Goal: Transaction & Acquisition: Purchase product/service

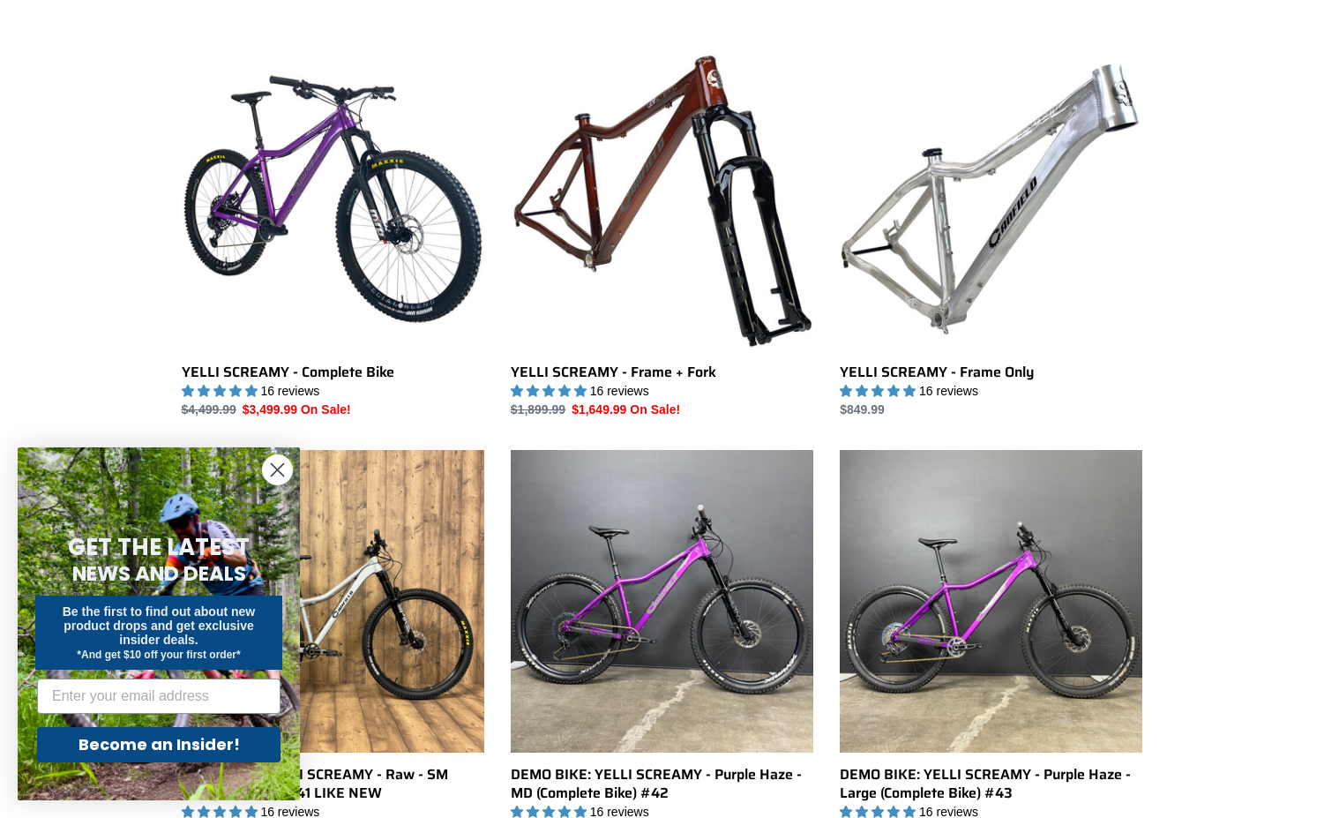
scroll to position [487, 0]
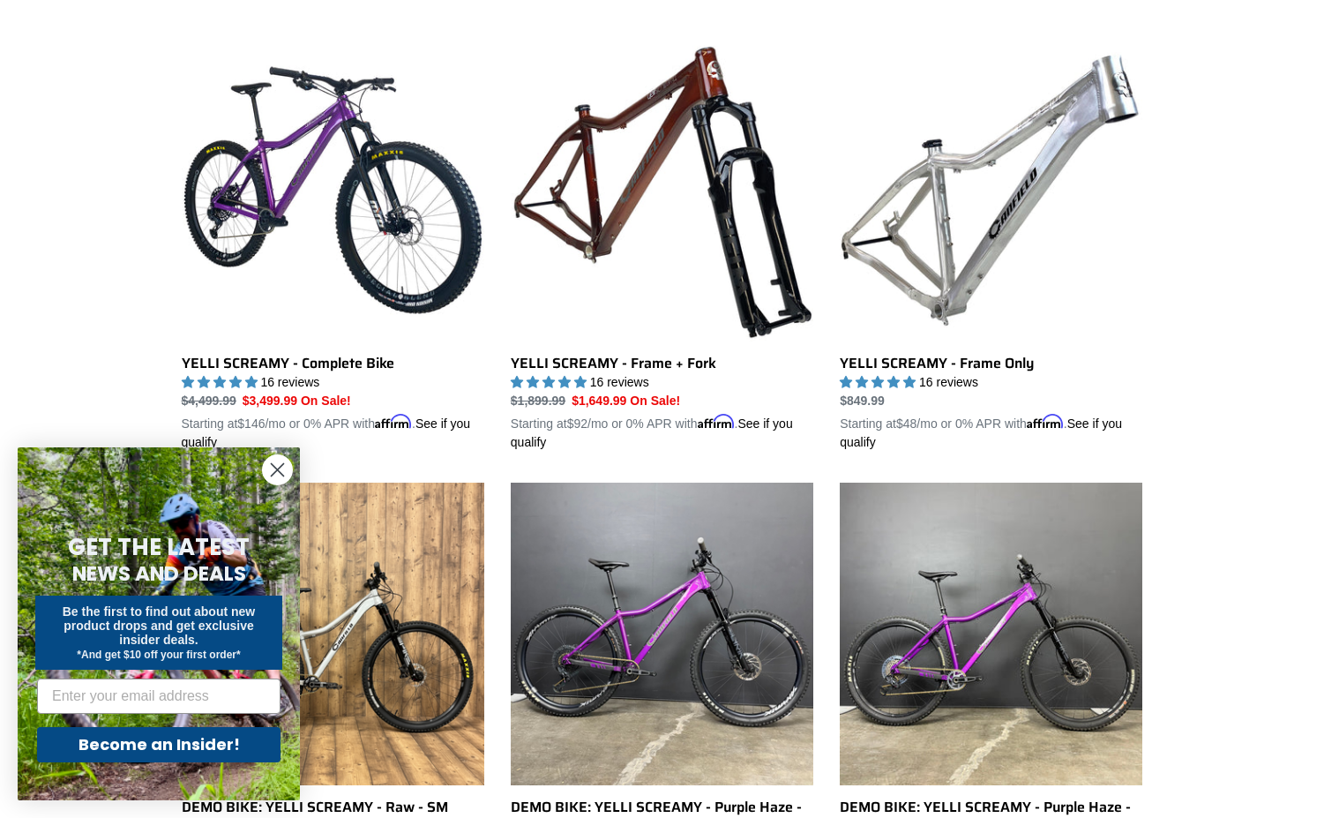
click at [279, 470] on icon "Close dialog" at bounding box center [278, 470] width 12 height 12
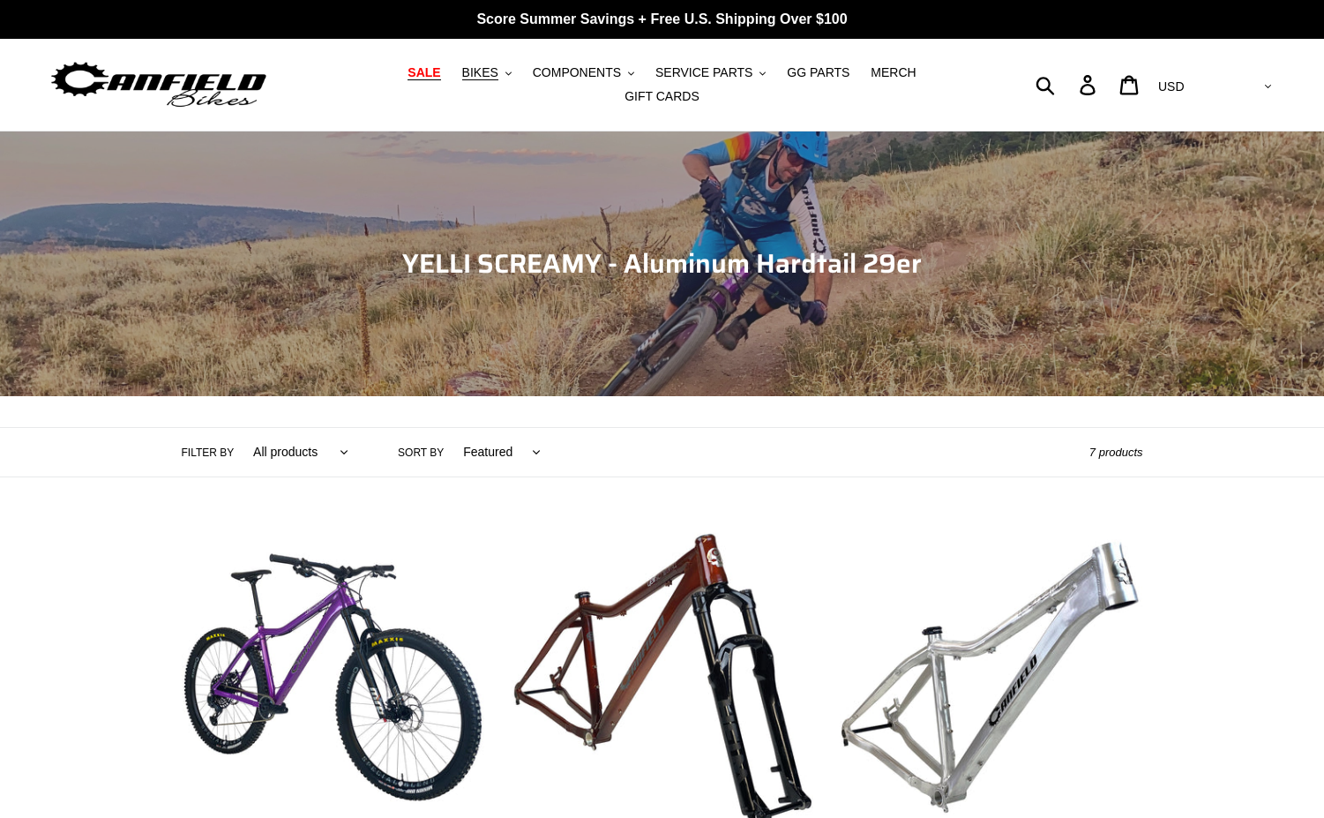
scroll to position [0, 0]
click at [505, 77] on icon ".cls-1{fill:#231f20}" at bounding box center [508, 74] width 6 height 6
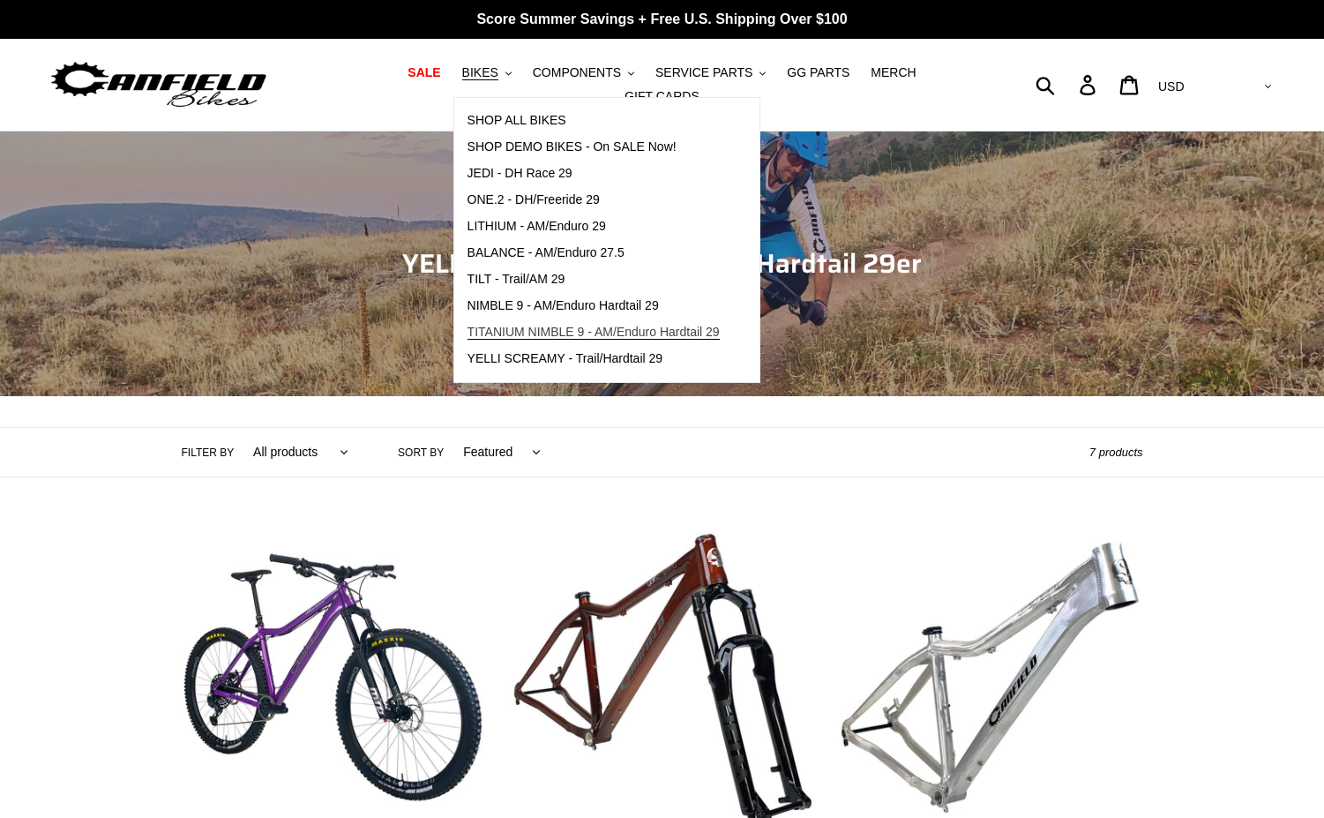
click at [519, 340] on span "TITANIUM NIMBLE 9 - AM/Enduro Hardtail 29" at bounding box center [593, 332] width 252 height 15
click at [577, 366] on span "YELLI SCREAMY - Trail/Hardtail 29" at bounding box center [565, 358] width 196 height 15
click at [485, 128] on span "SHOP ALL BIKES" at bounding box center [516, 120] width 99 height 15
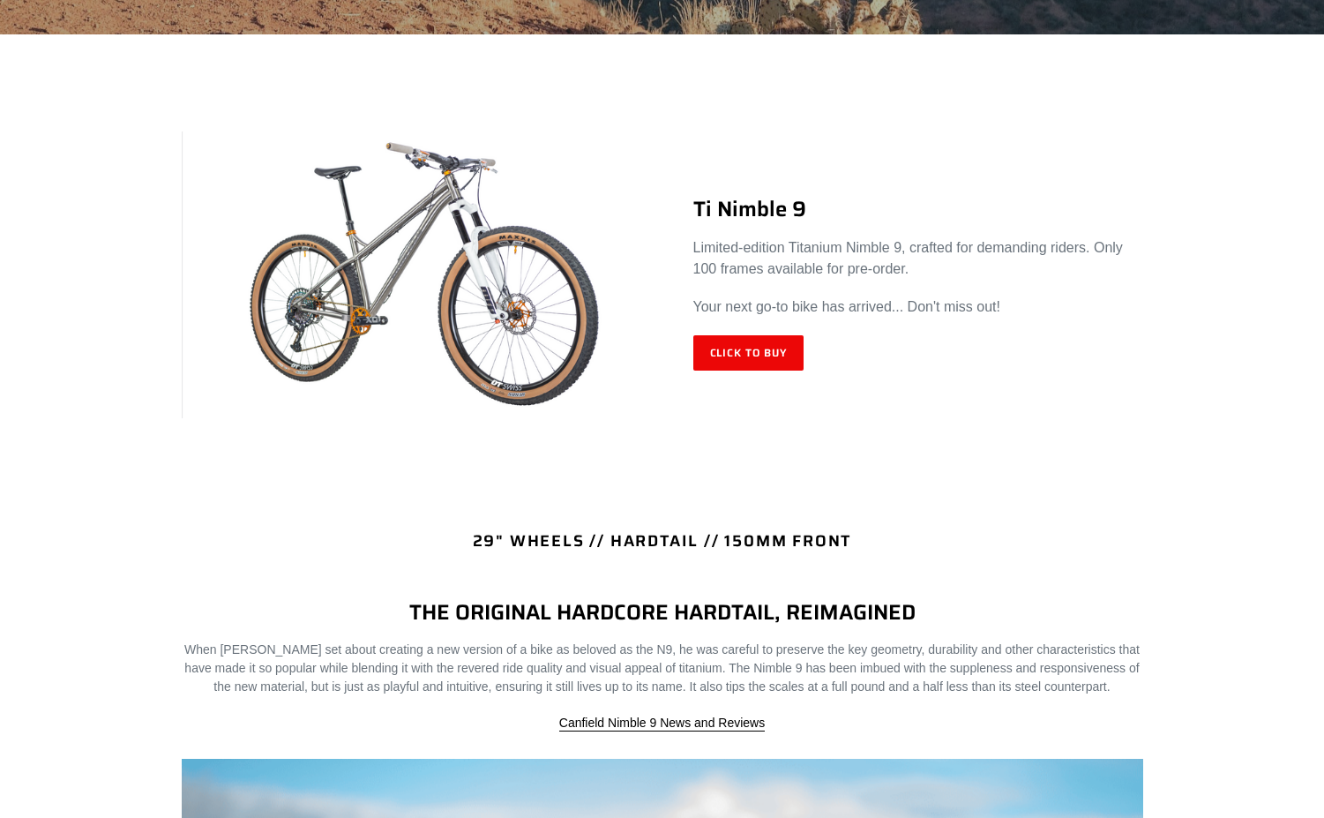
scroll to position [659, 0]
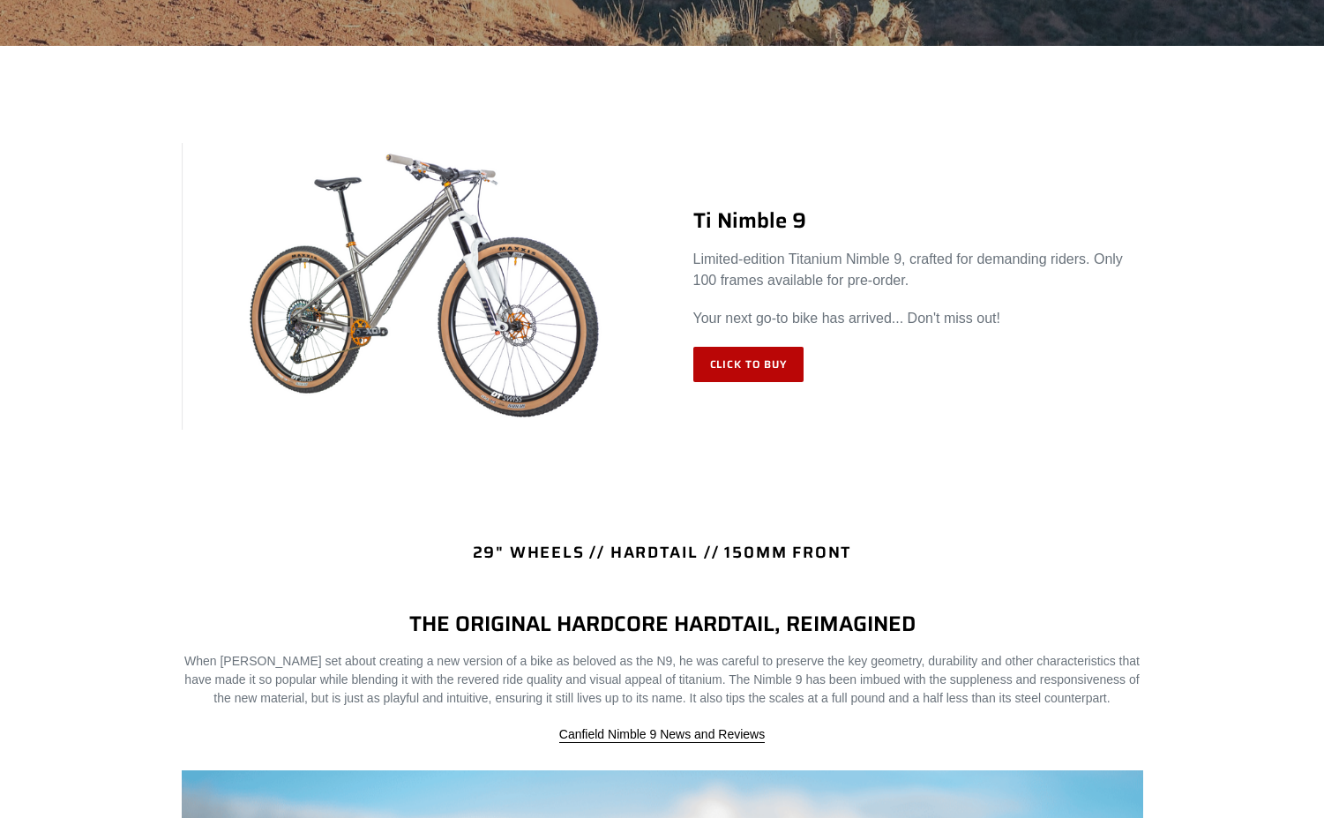
click at [762, 347] on link "Click to Buy" at bounding box center [748, 364] width 111 height 35
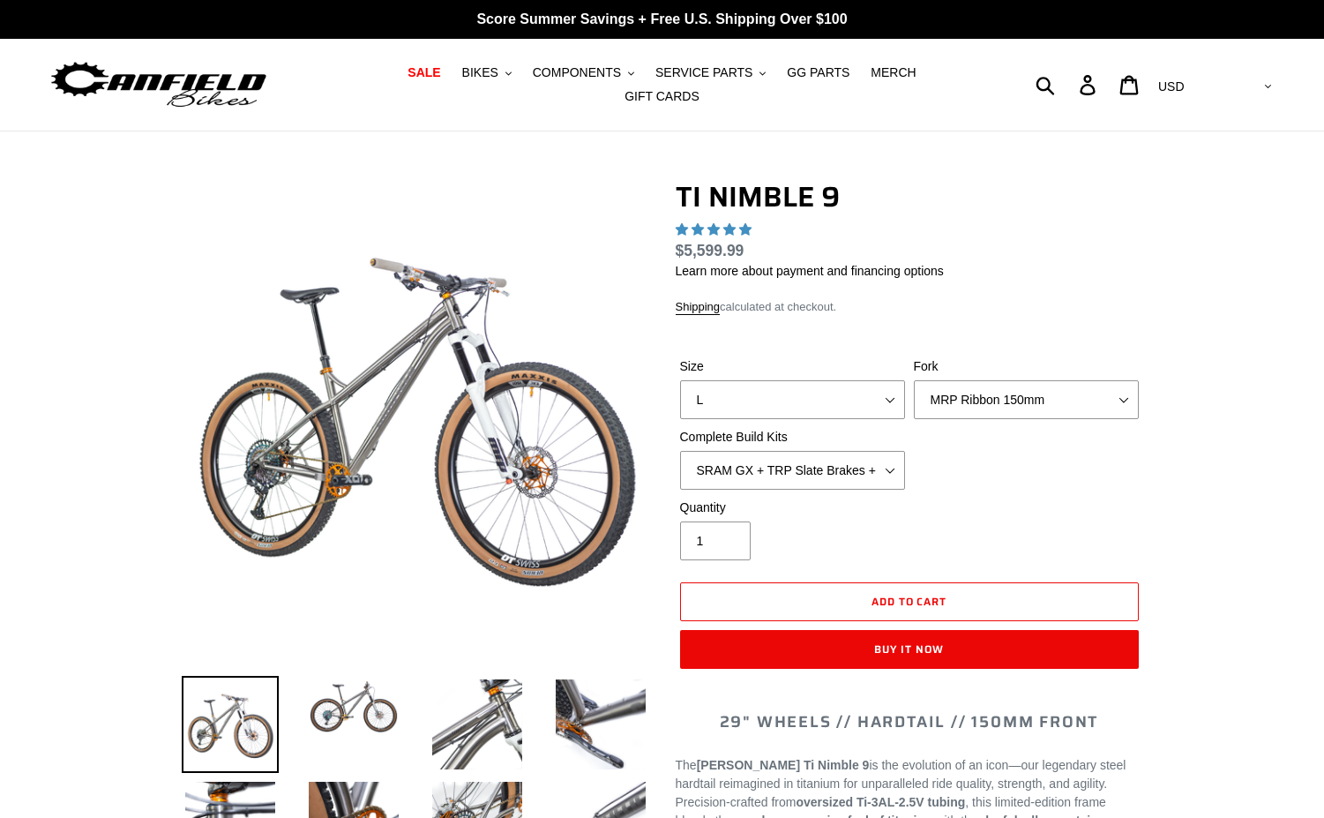
select select "highest-rating"
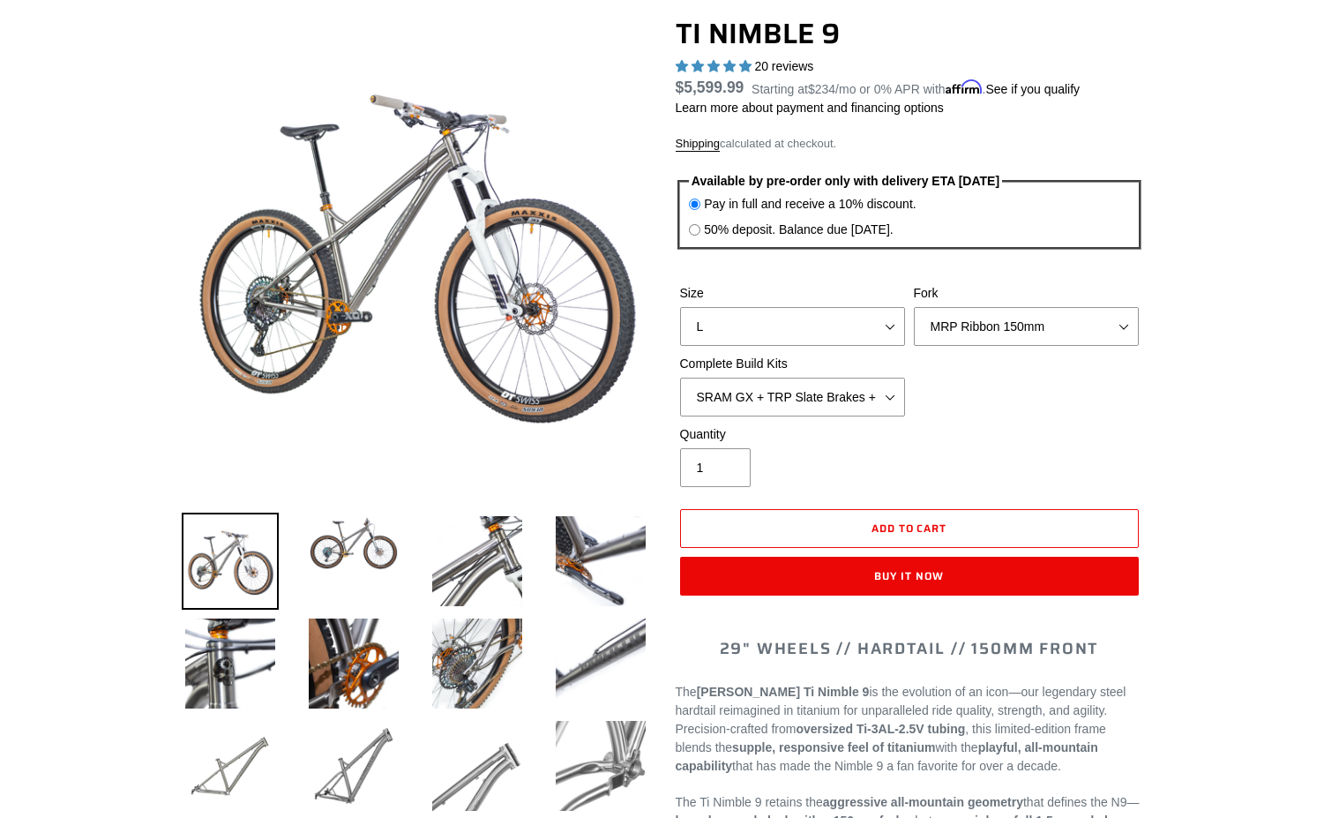
scroll to position [163, 0]
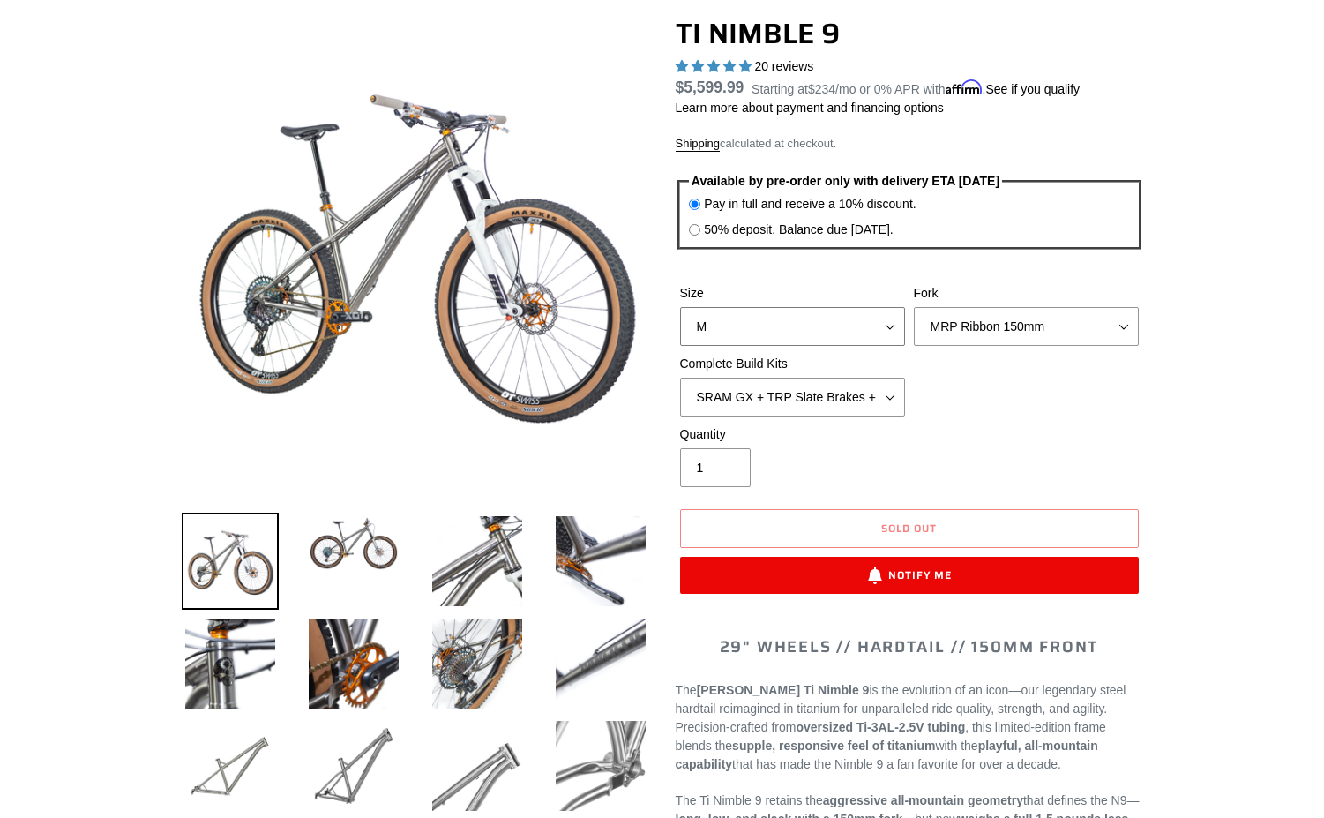
select select "L"
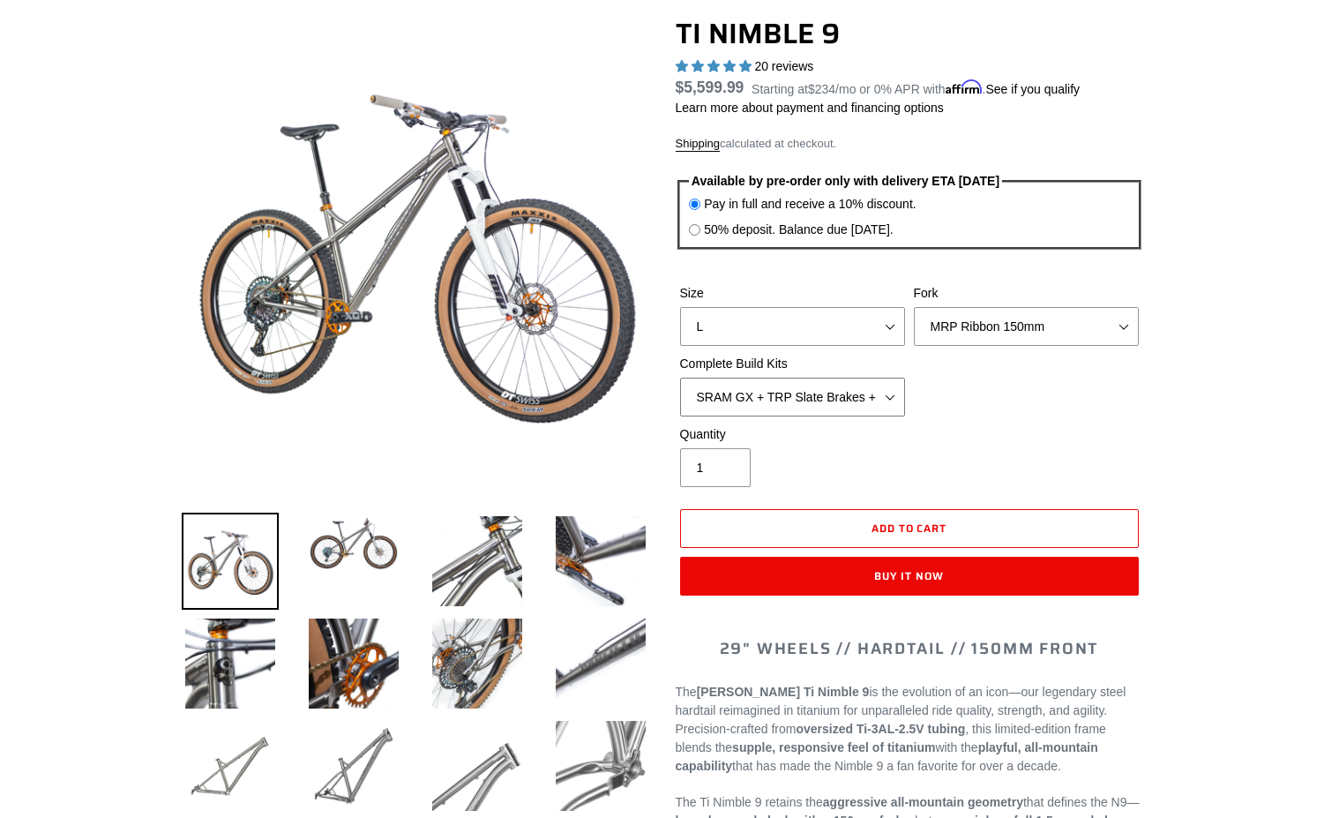
select select "SRAM XO + Guide Brakes + Rotors + Atomik AL Wheels"
select select "Fork - None"
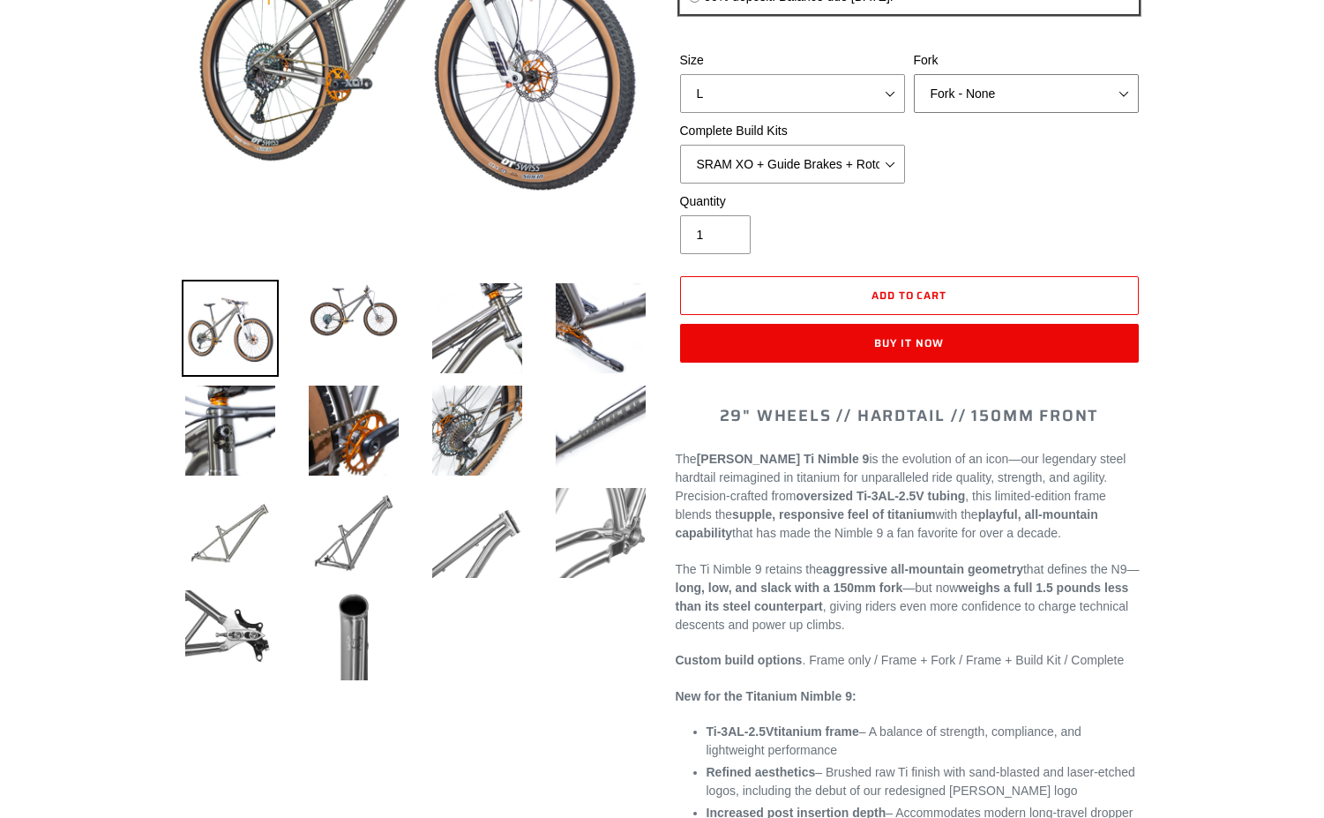
scroll to position [387, 0]
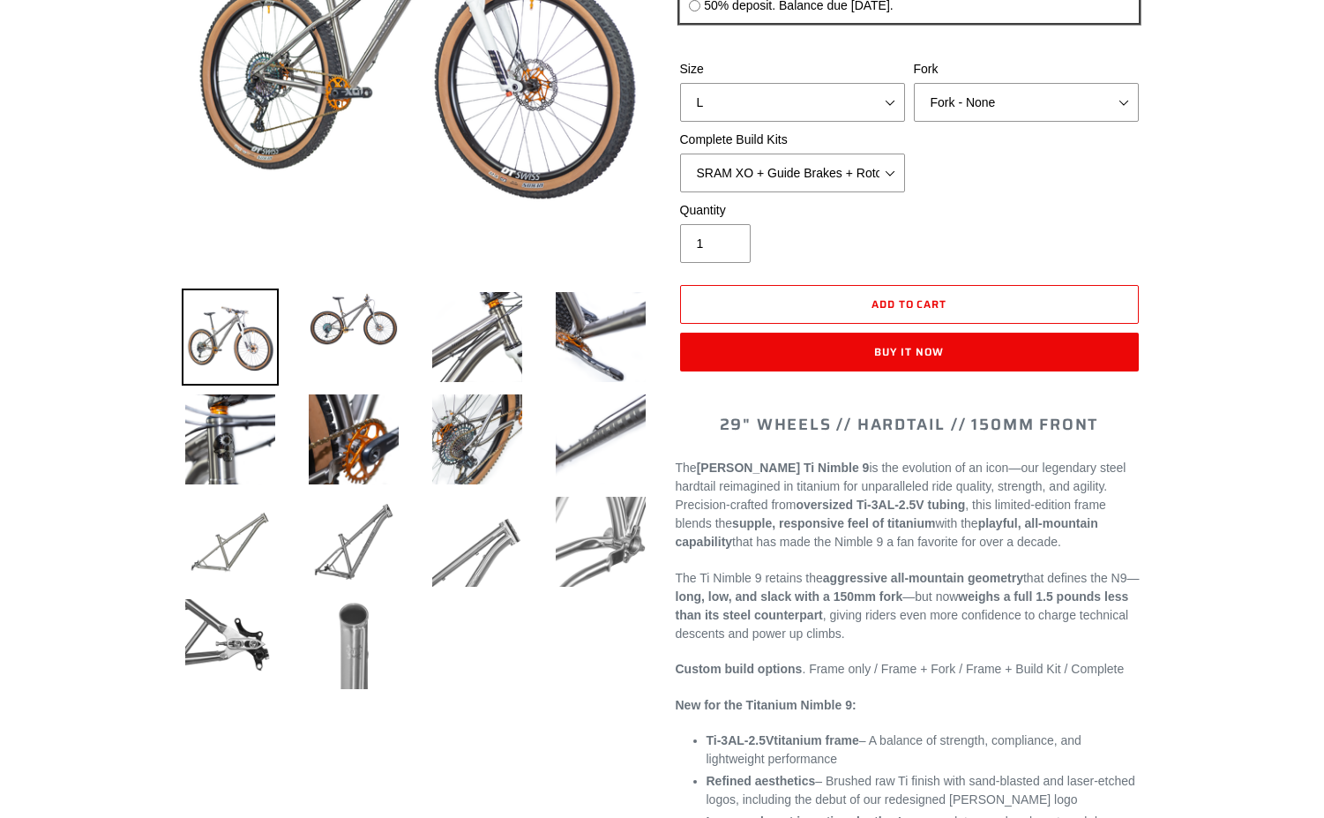
click at [353, 626] on img at bounding box center [353, 643] width 97 height 97
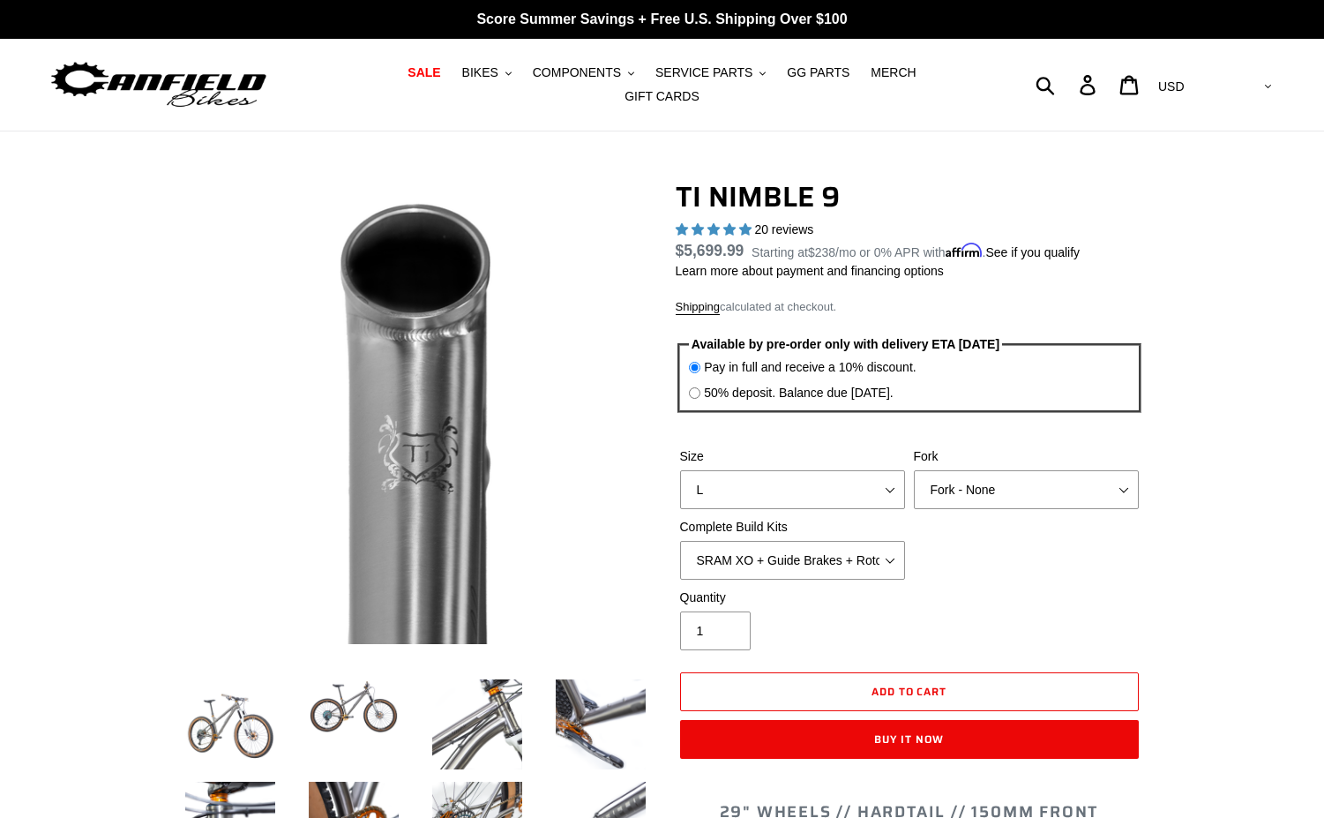
scroll to position [0, 0]
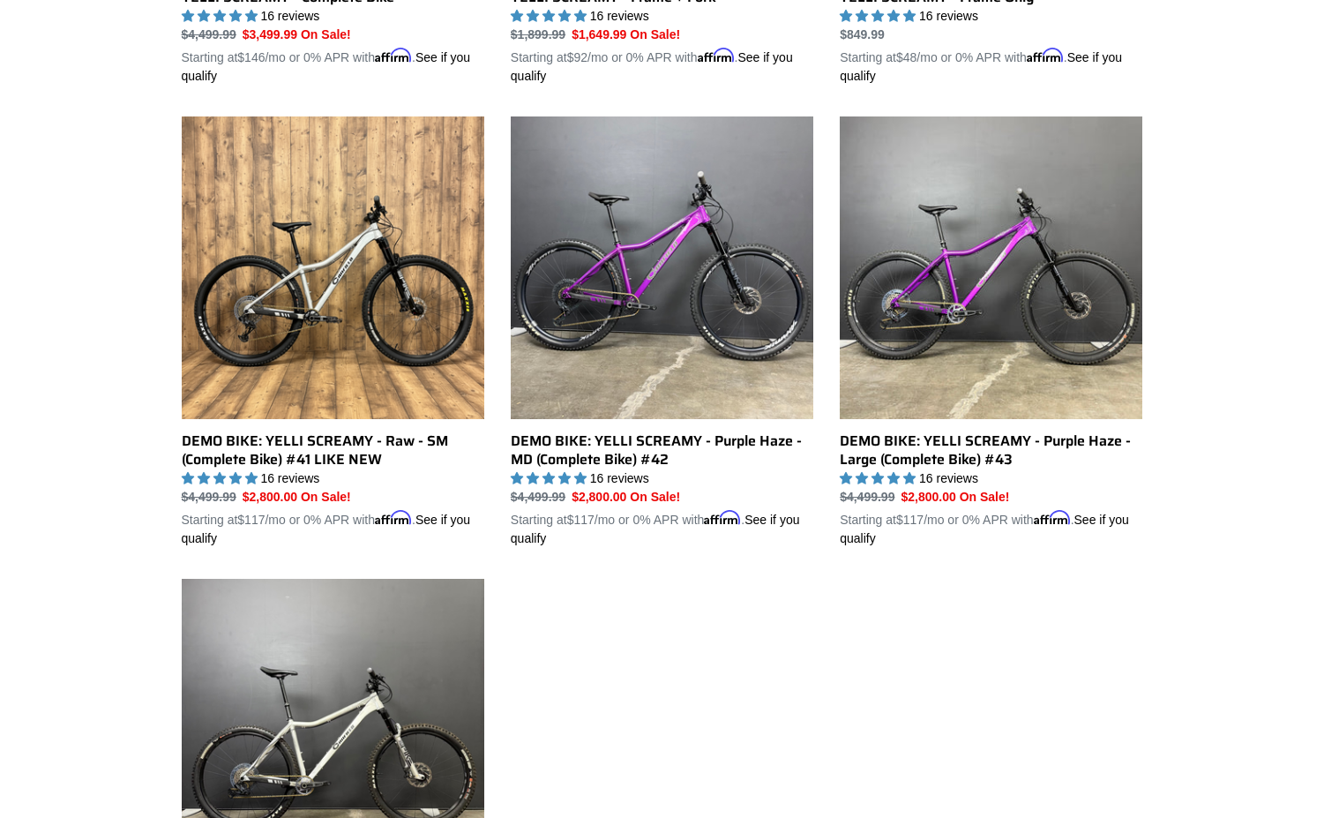
scroll to position [851, 0]
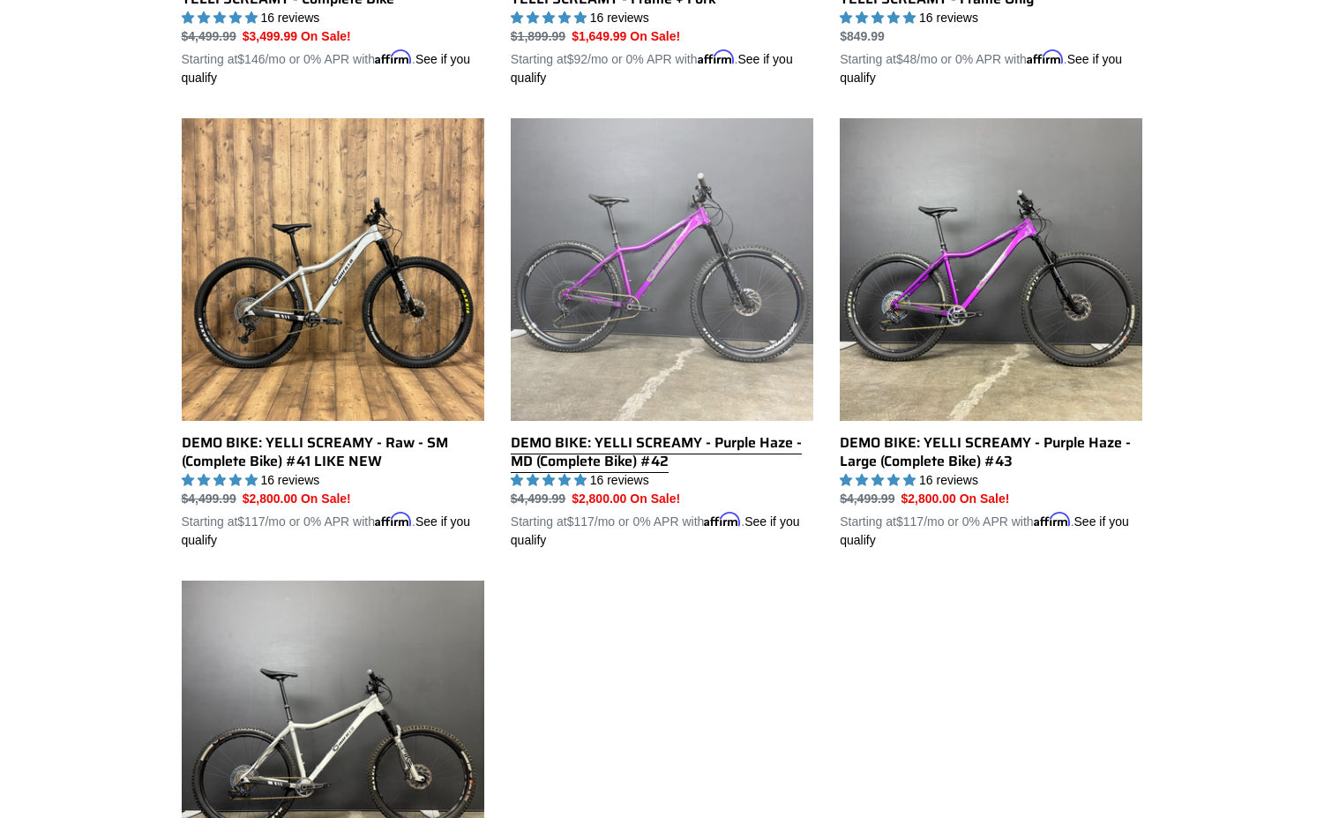
click at [694, 270] on link "DEMO BIKE: YELLI SCREAMY - Purple Haze - MD (Complete Bike) #42" at bounding box center [662, 333] width 303 height 431
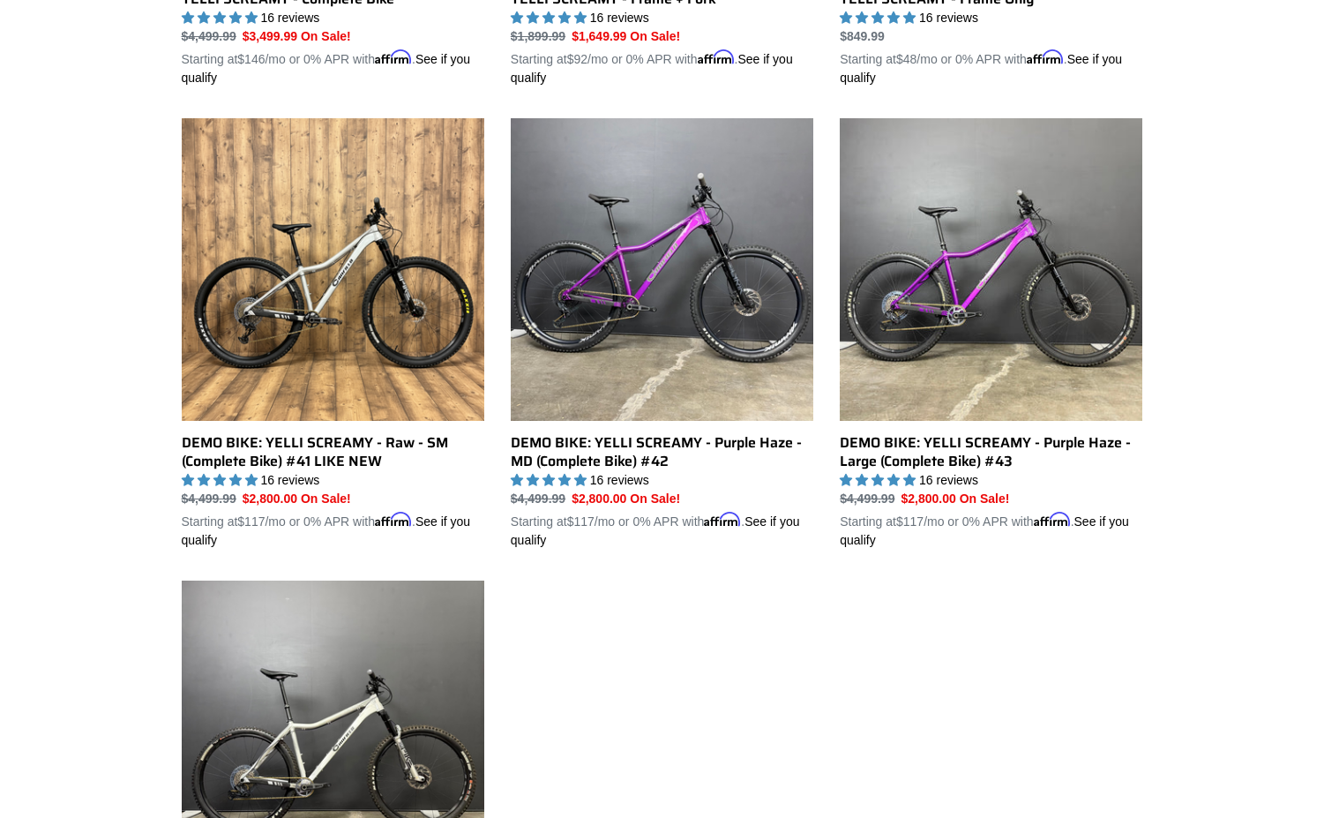
scroll to position [825, 0]
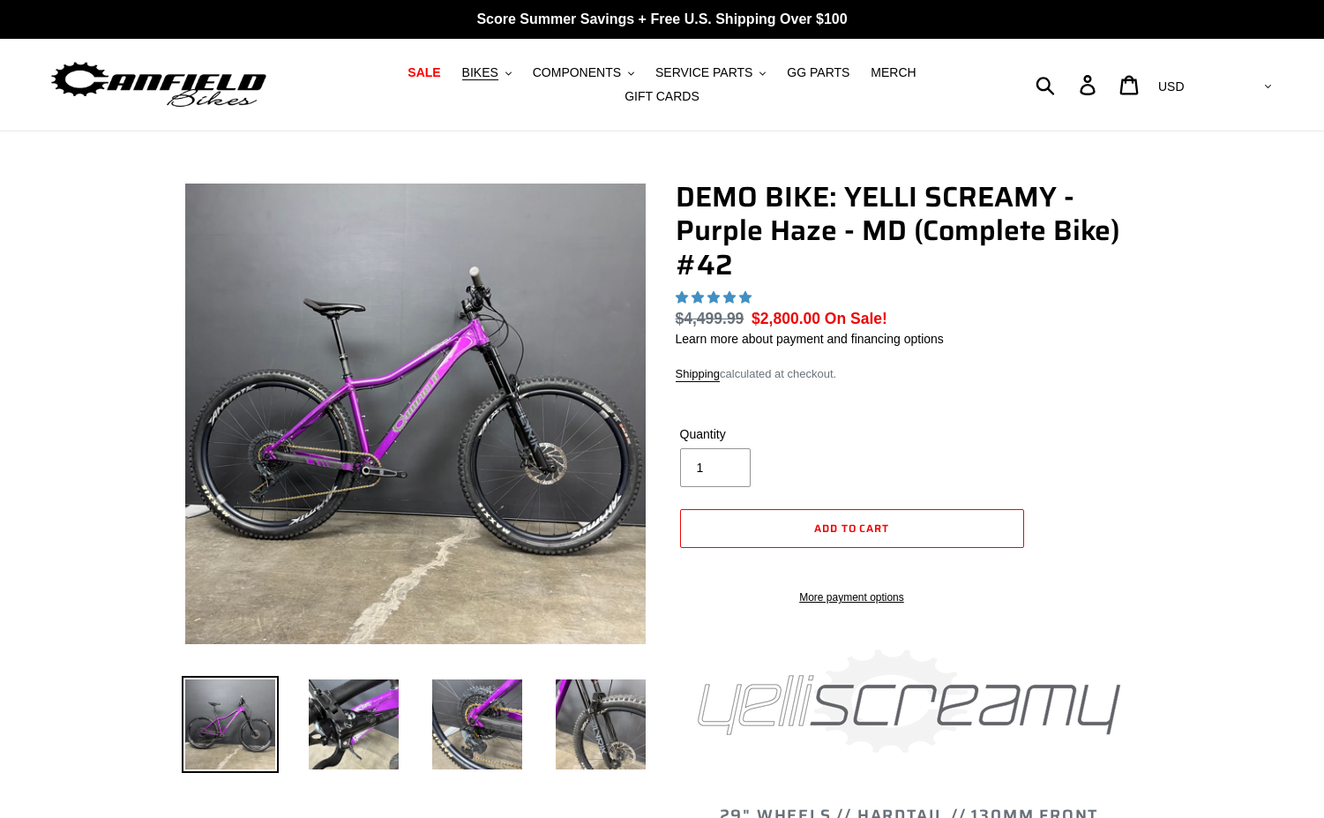
select select "highest-rating"
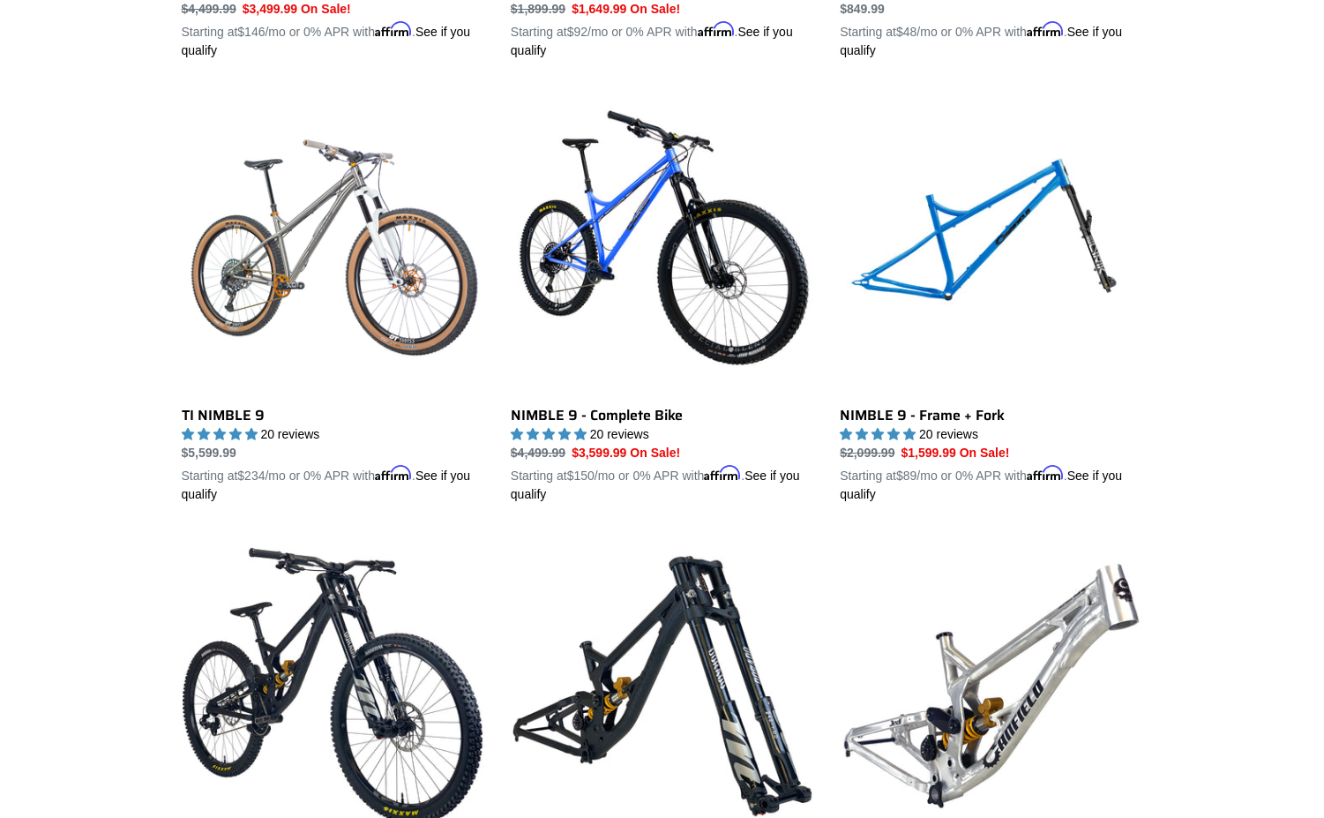
scroll to position [1731, 0]
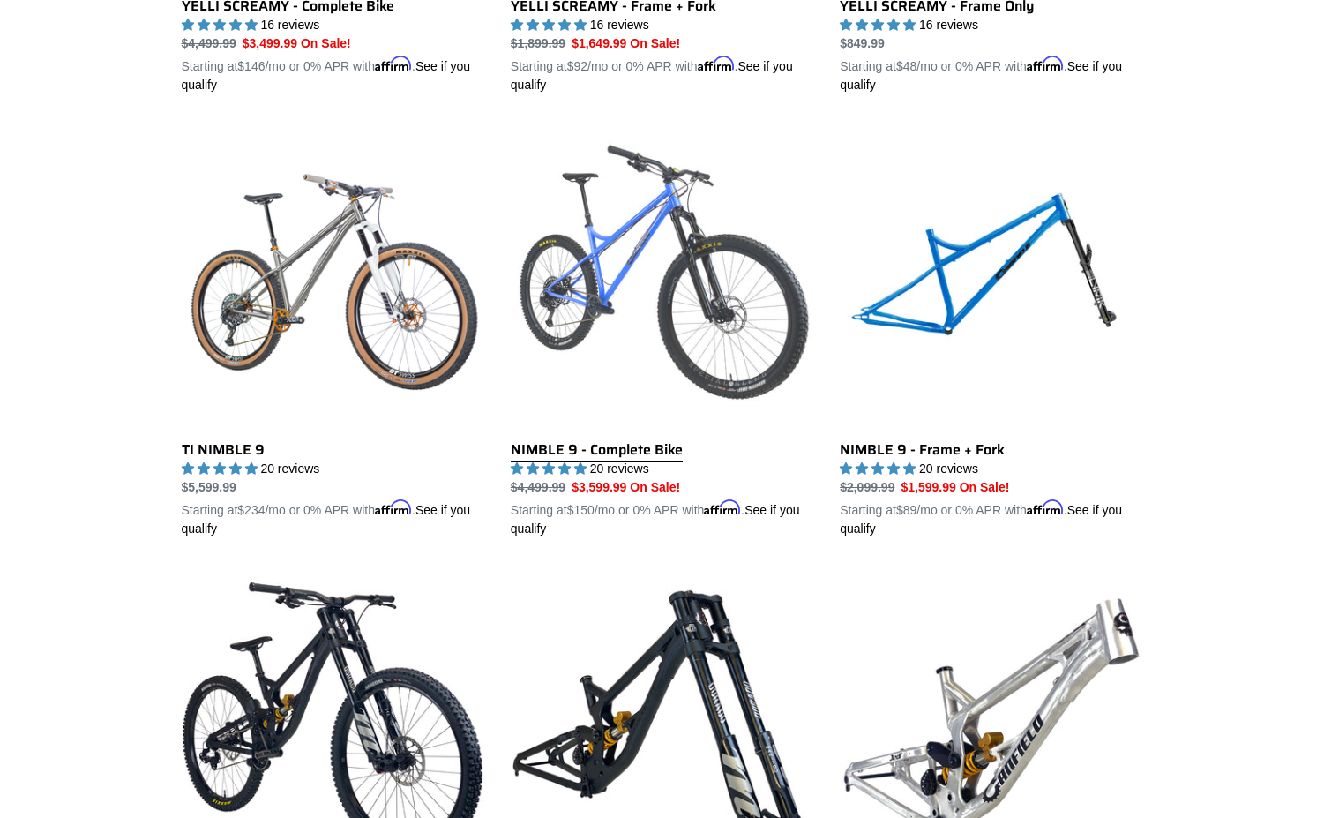
click at [602, 280] on link "NIMBLE 9 - Complete Bike" at bounding box center [662, 331] width 303 height 413
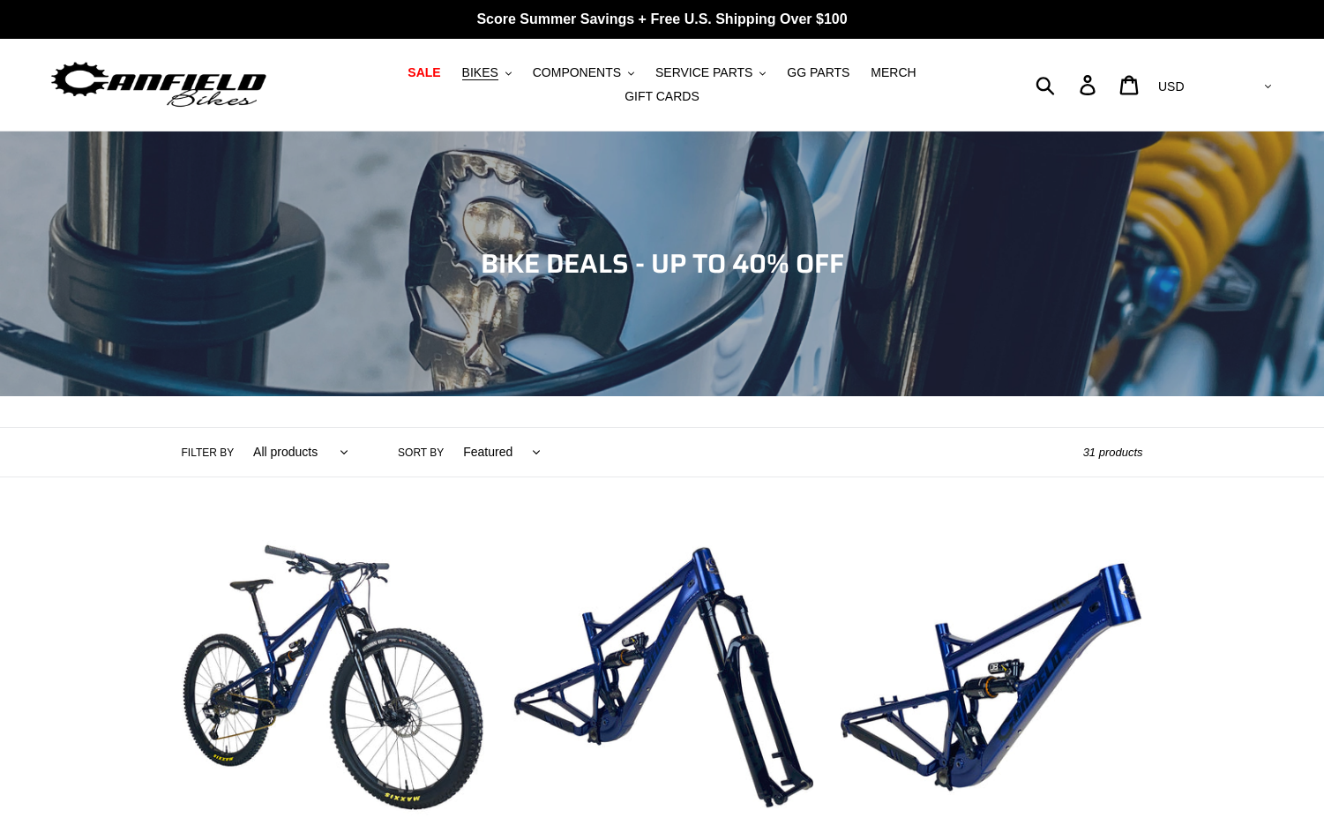
scroll to position [0, 0]
click at [407, 78] on span "SALE" at bounding box center [423, 72] width 33 height 15
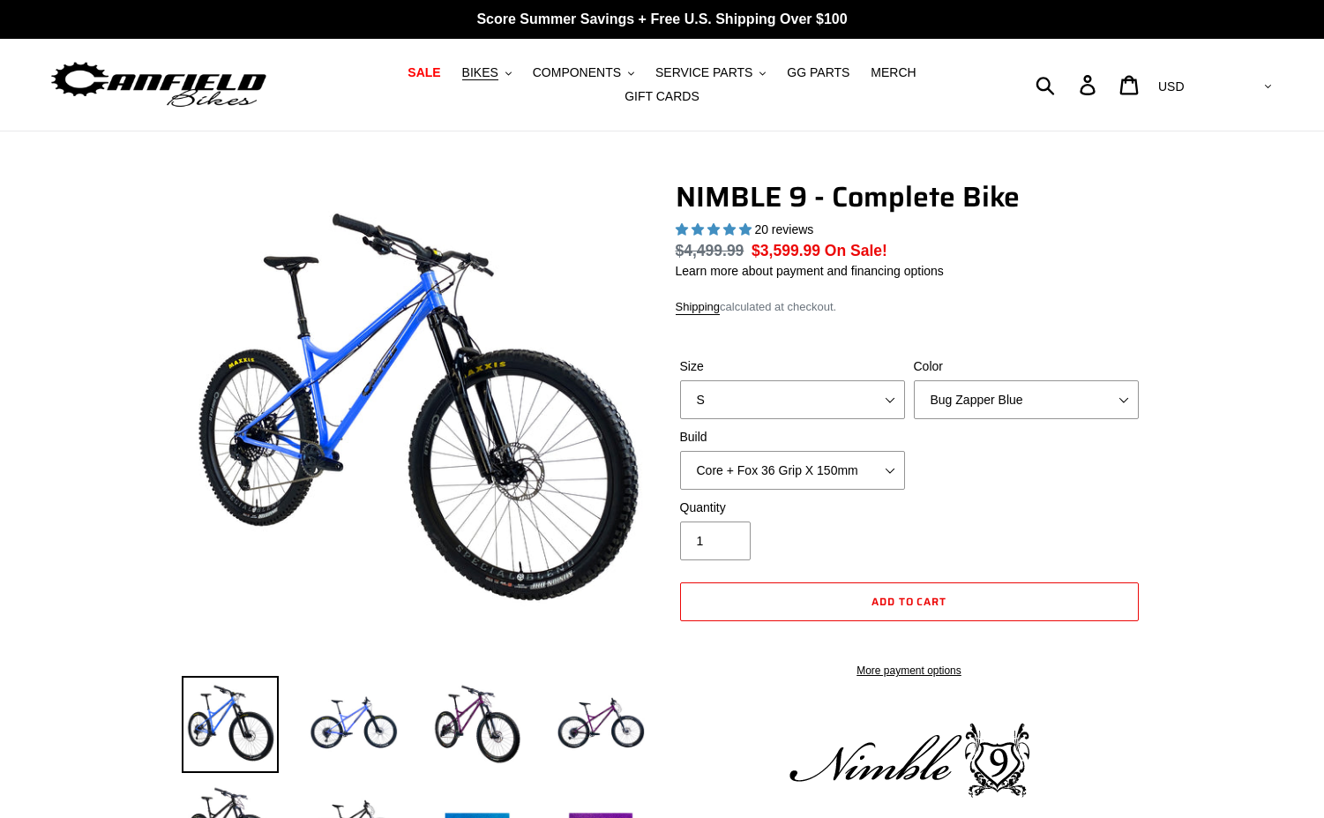
select select "highest-rating"
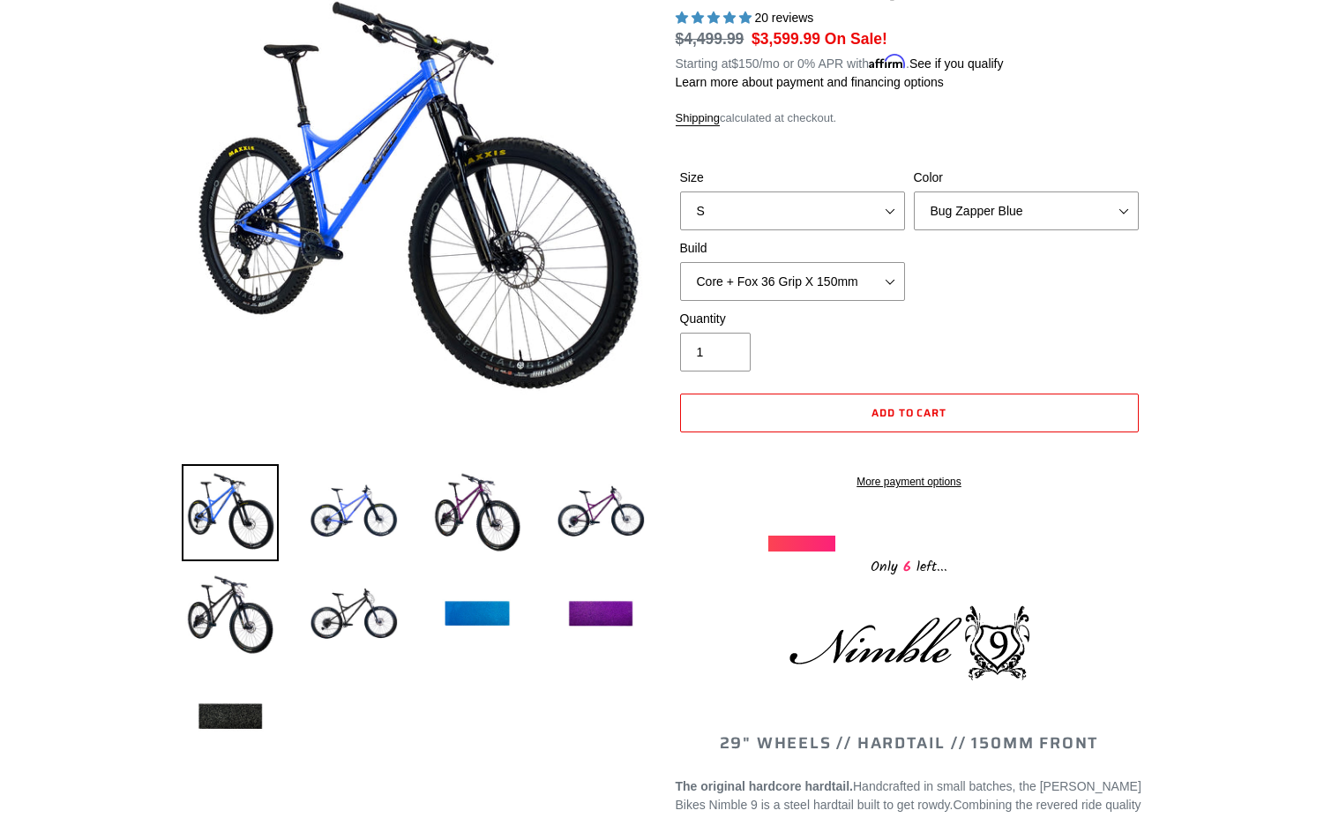
scroll to position [237, 0]
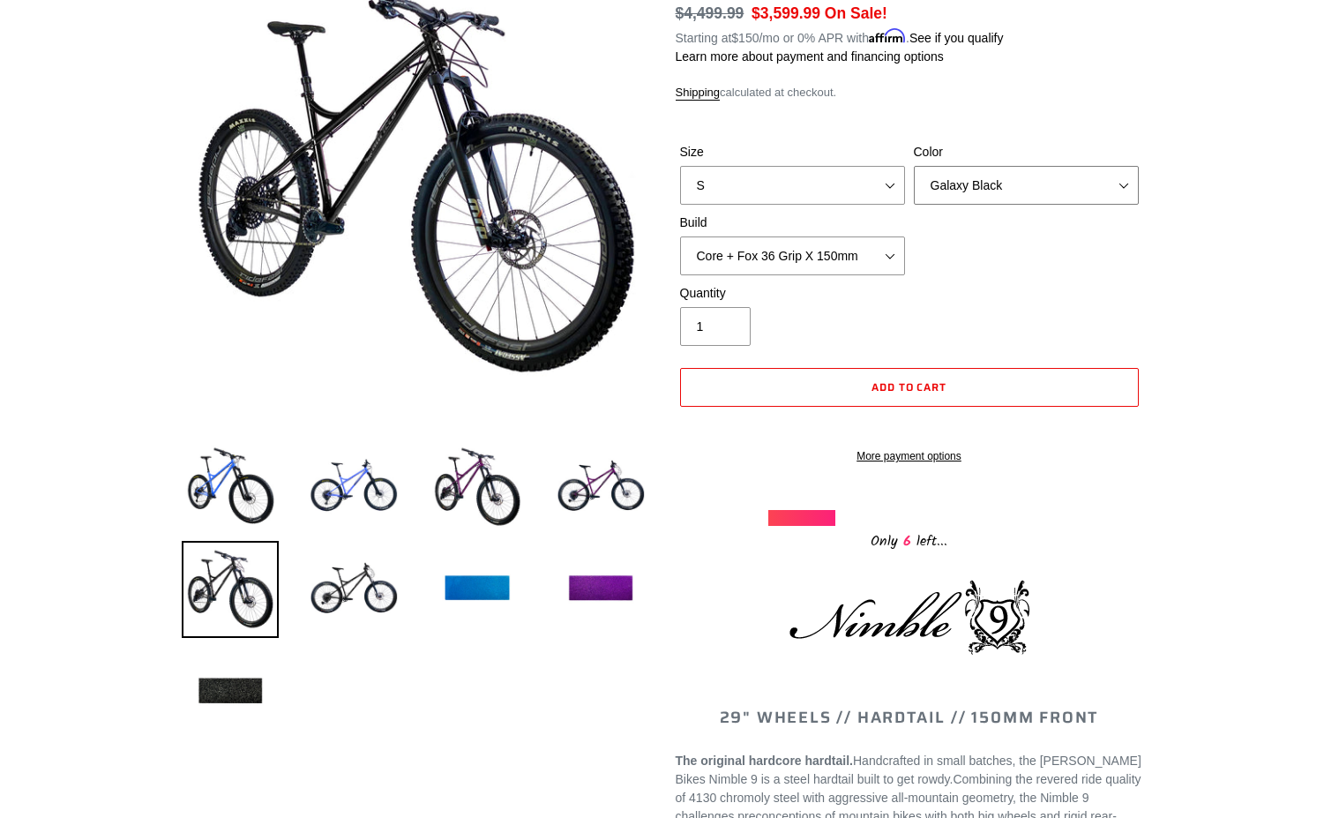
select select "Bug Zapper Blue"
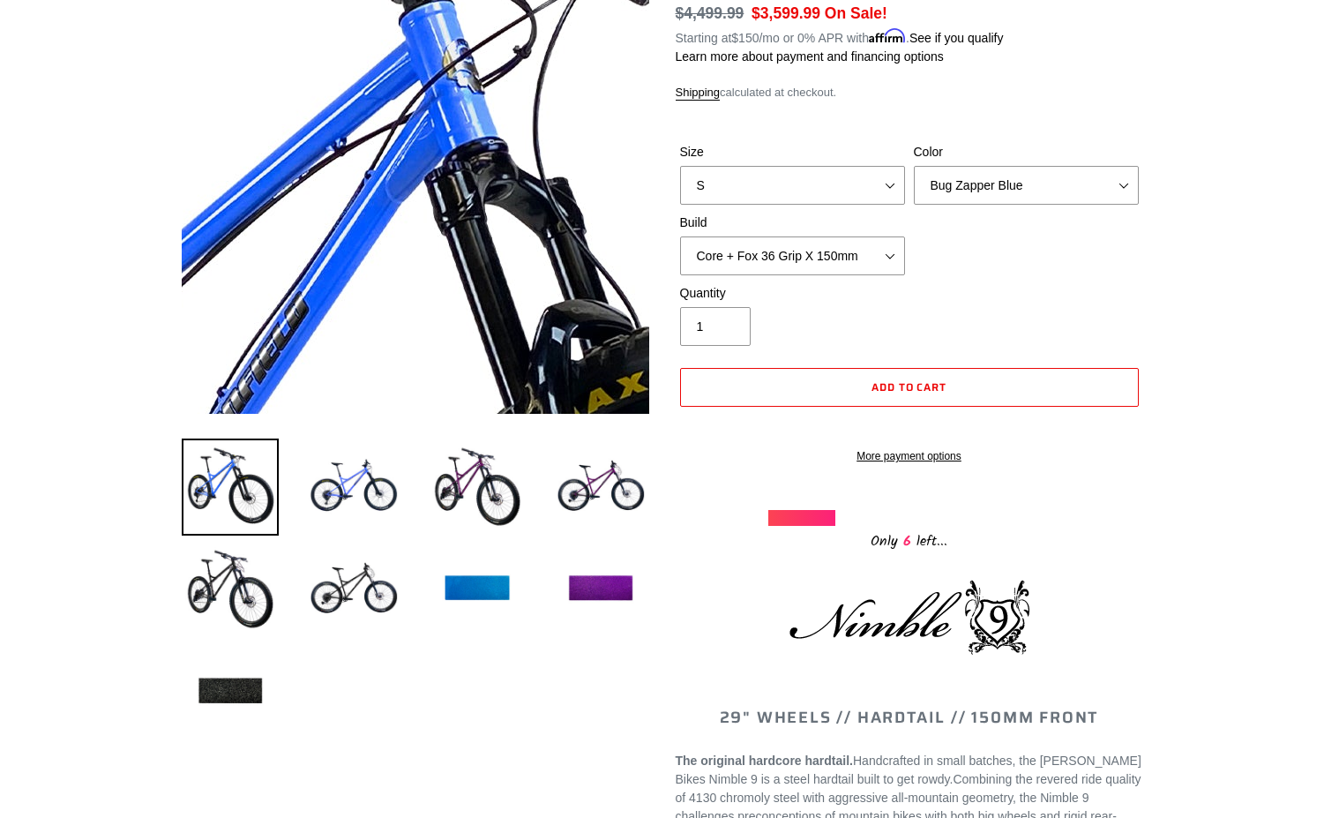
click at [427, 33] on img at bounding box center [381, 562] width 1806 height 1806
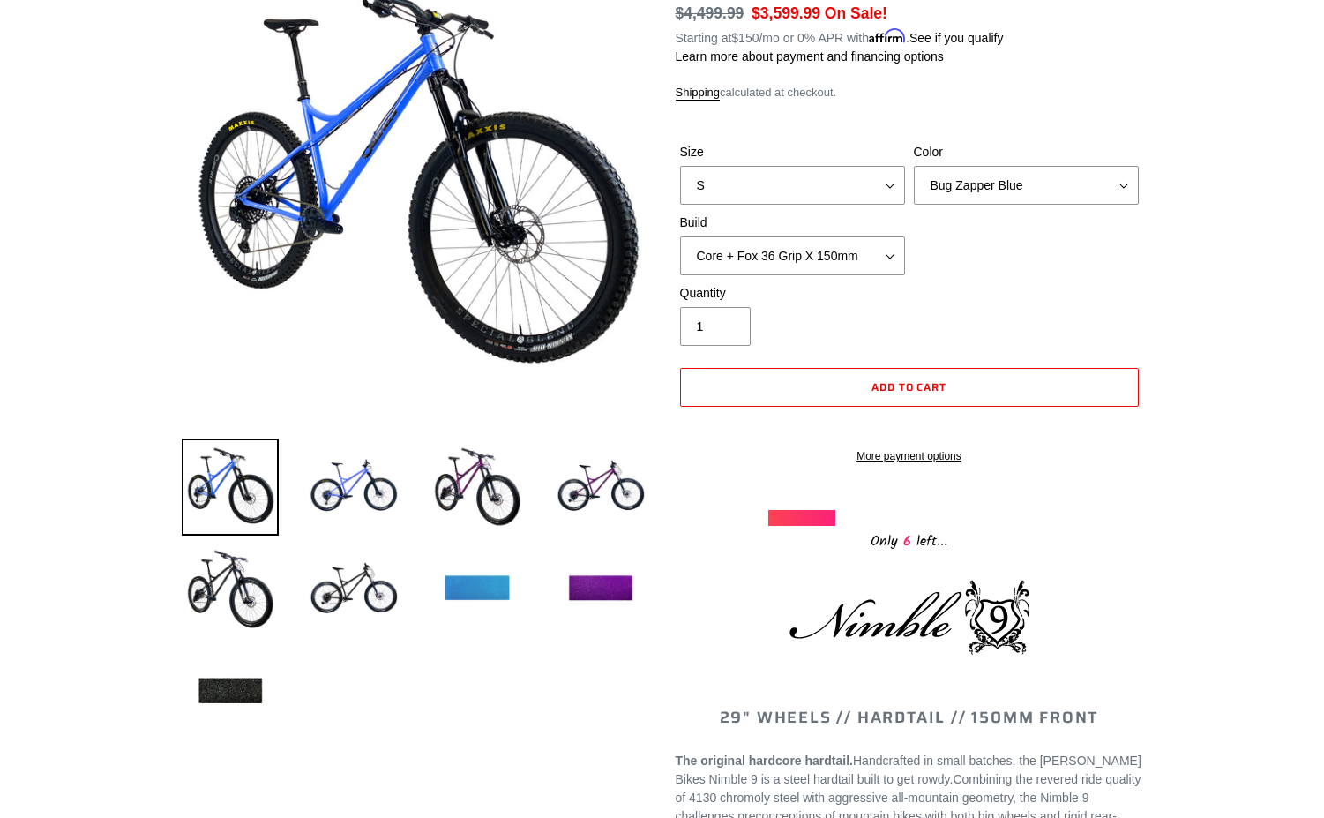
click at [482, 586] on img at bounding box center [477, 589] width 97 height 97
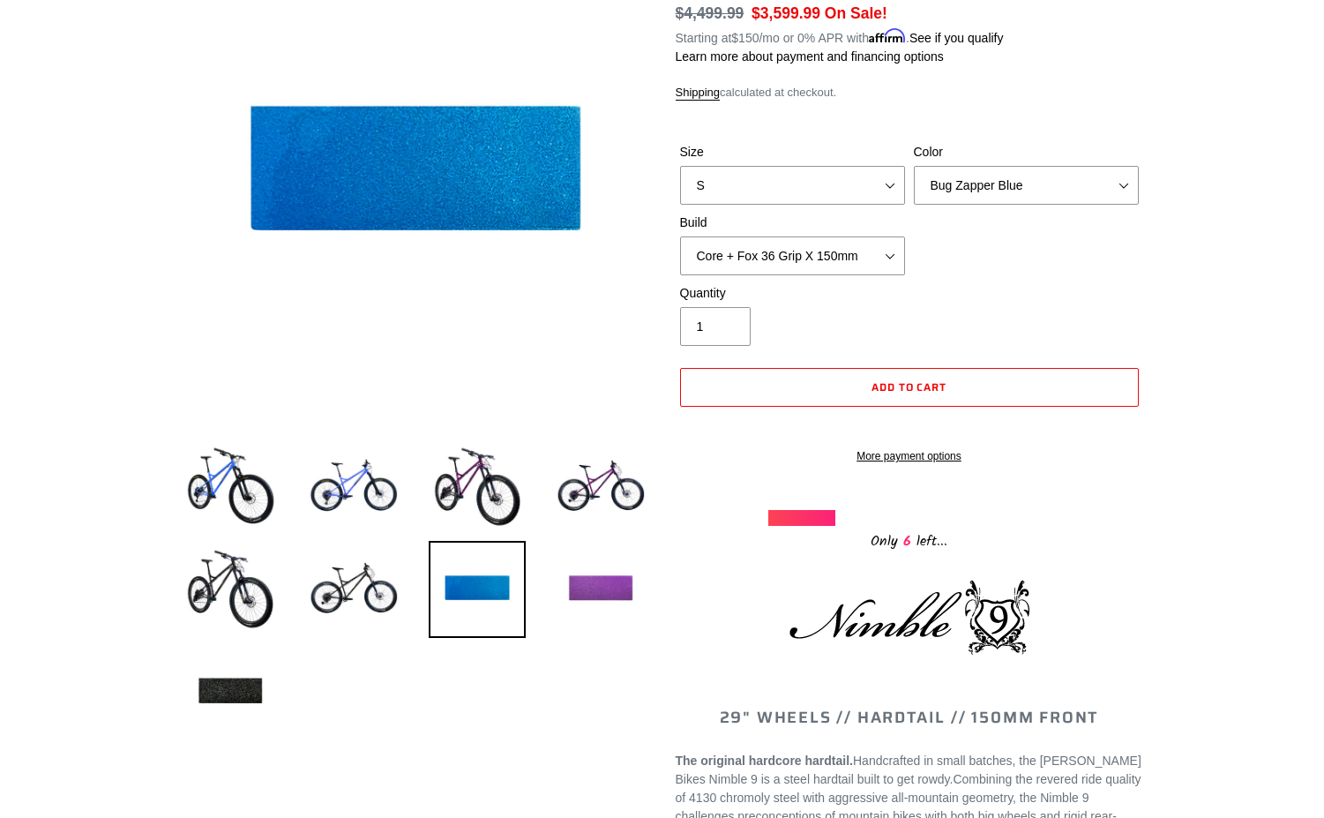
click at [583, 572] on img at bounding box center [600, 589] width 97 height 97
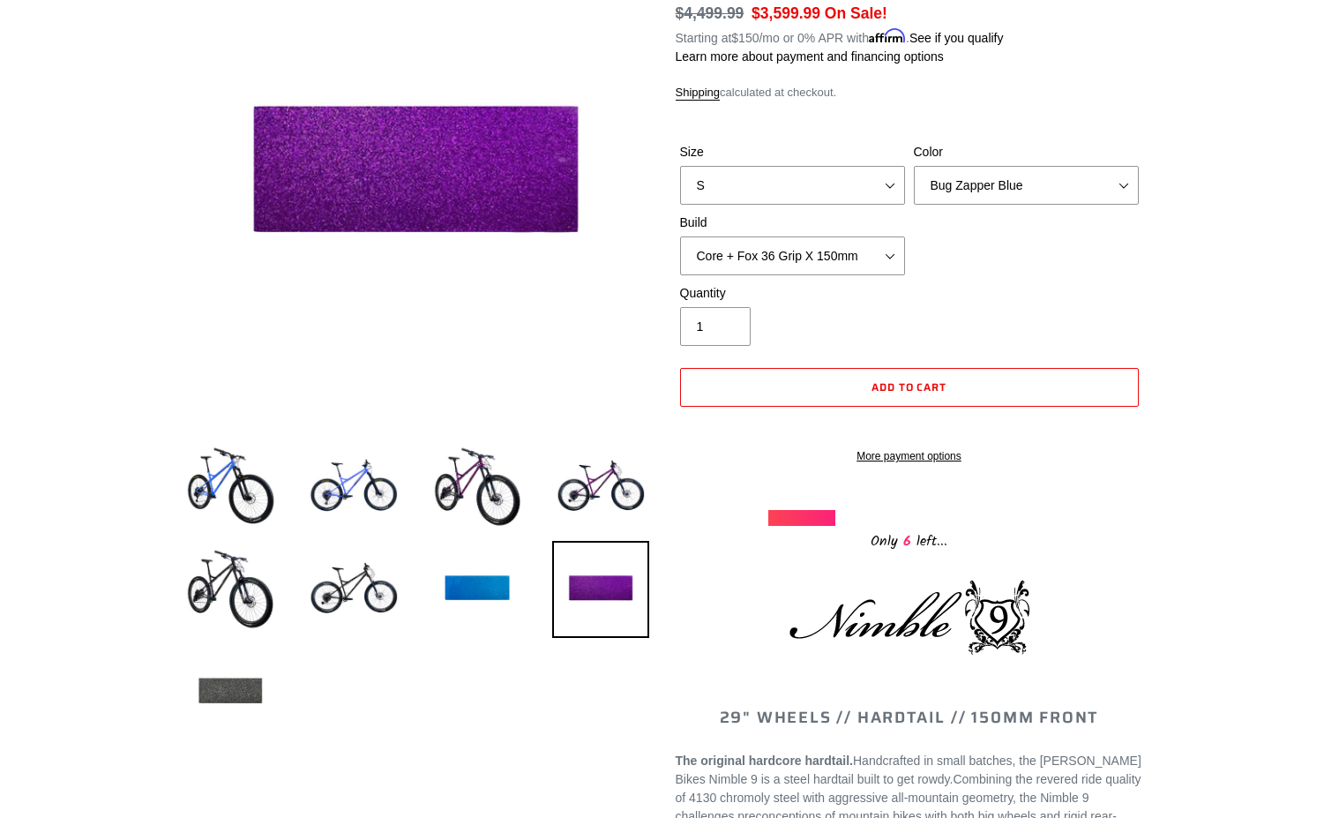
click at [245, 661] on img at bounding box center [230, 691] width 97 height 97
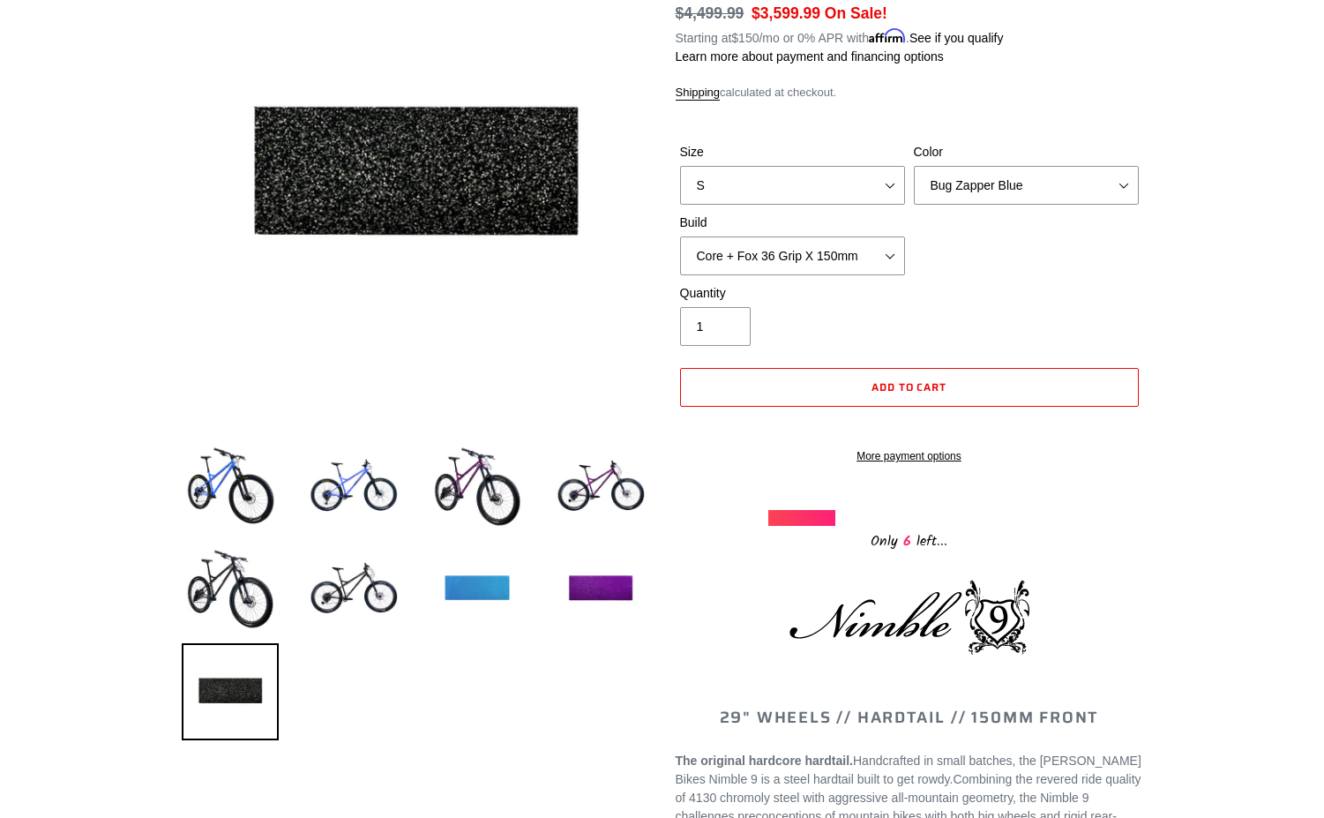
click at [480, 575] on img at bounding box center [477, 589] width 97 height 97
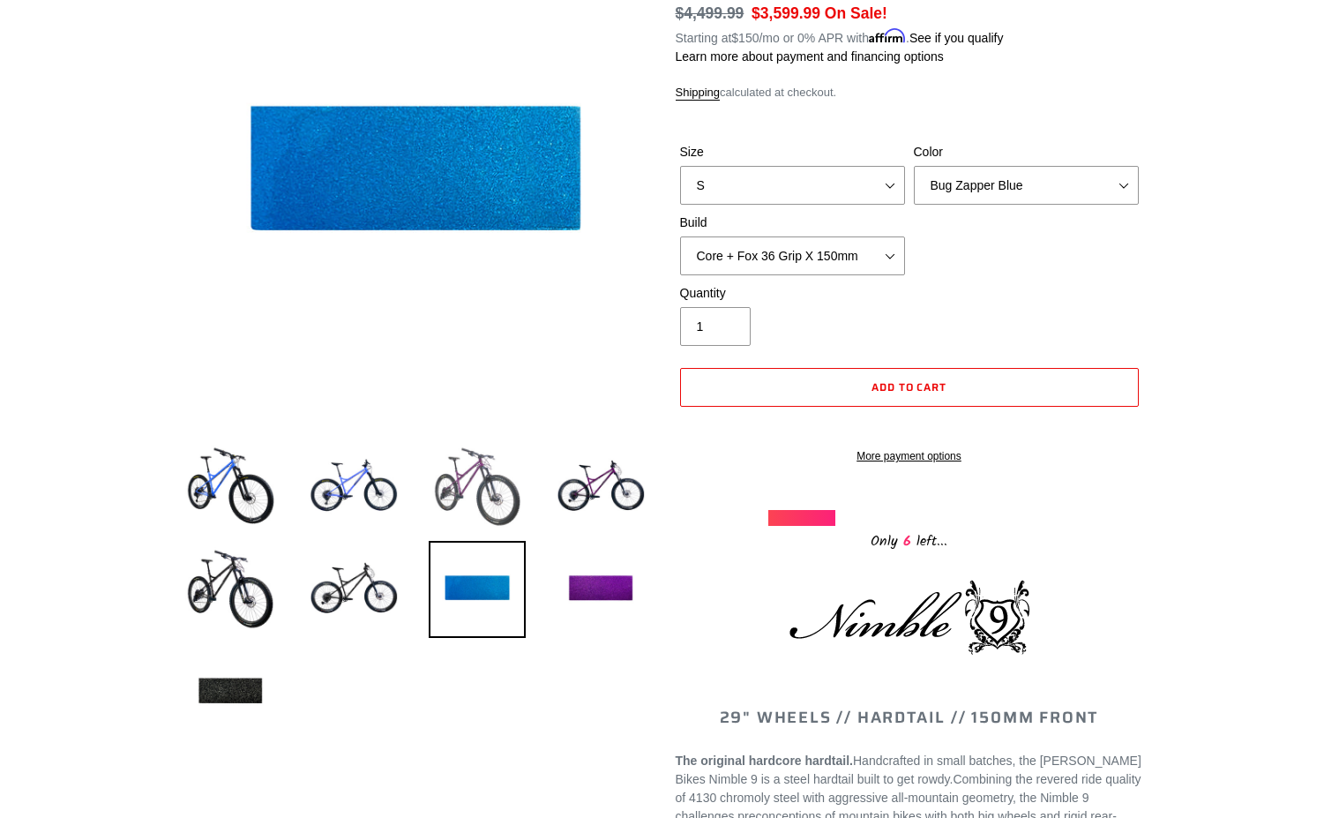
click at [485, 472] on img at bounding box center [477, 486] width 97 height 97
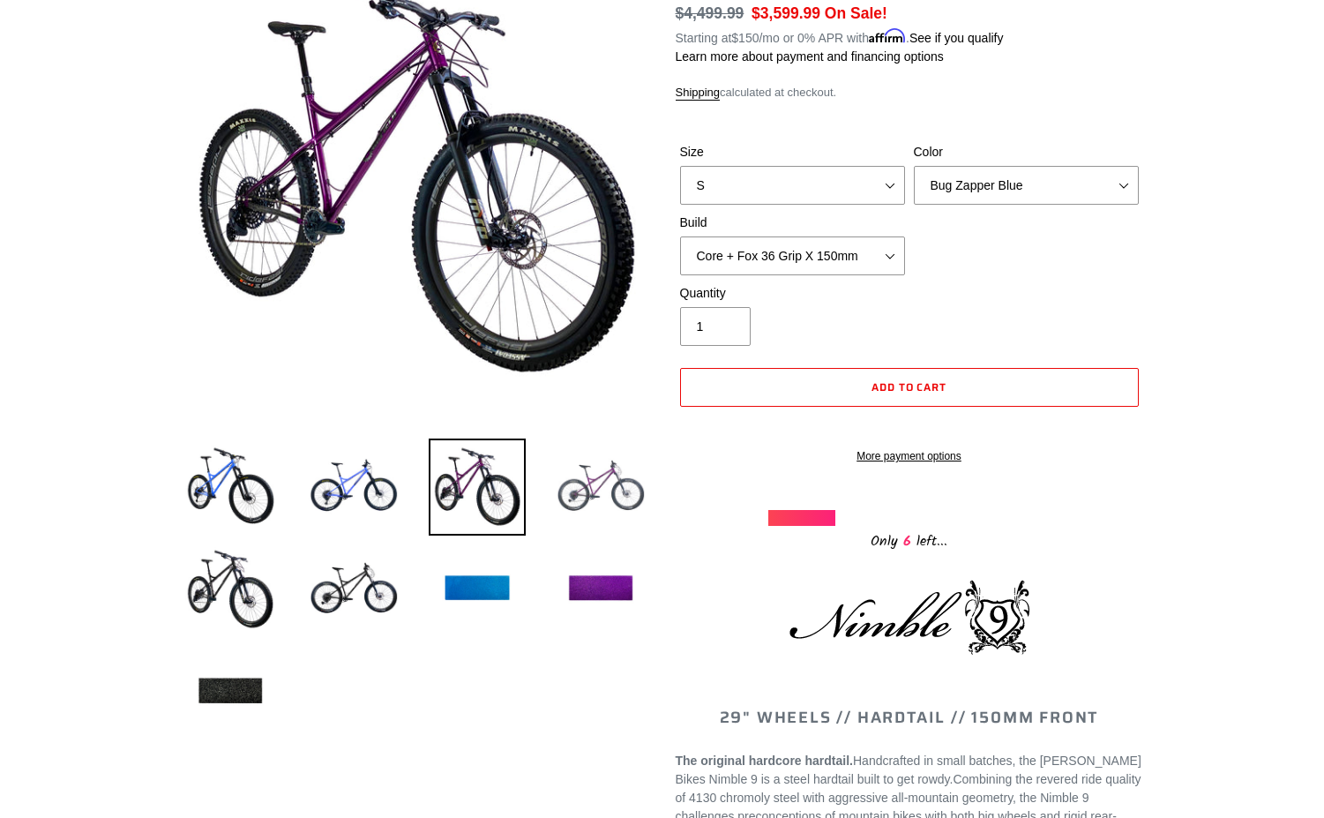
click at [582, 483] on img at bounding box center [600, 486] width 97 height 97
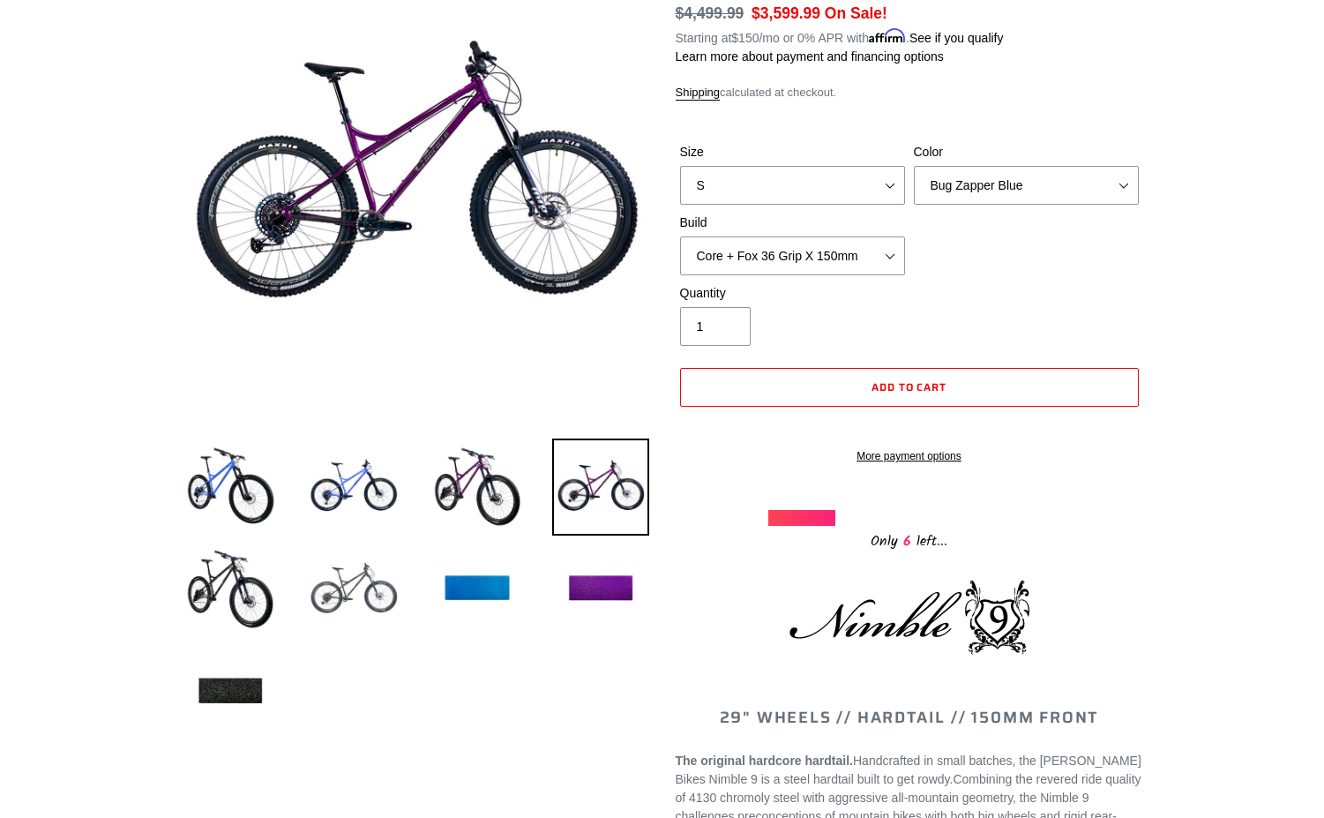
click at [350, 594] on img at bounding box center [353, 589] width 97 height 97
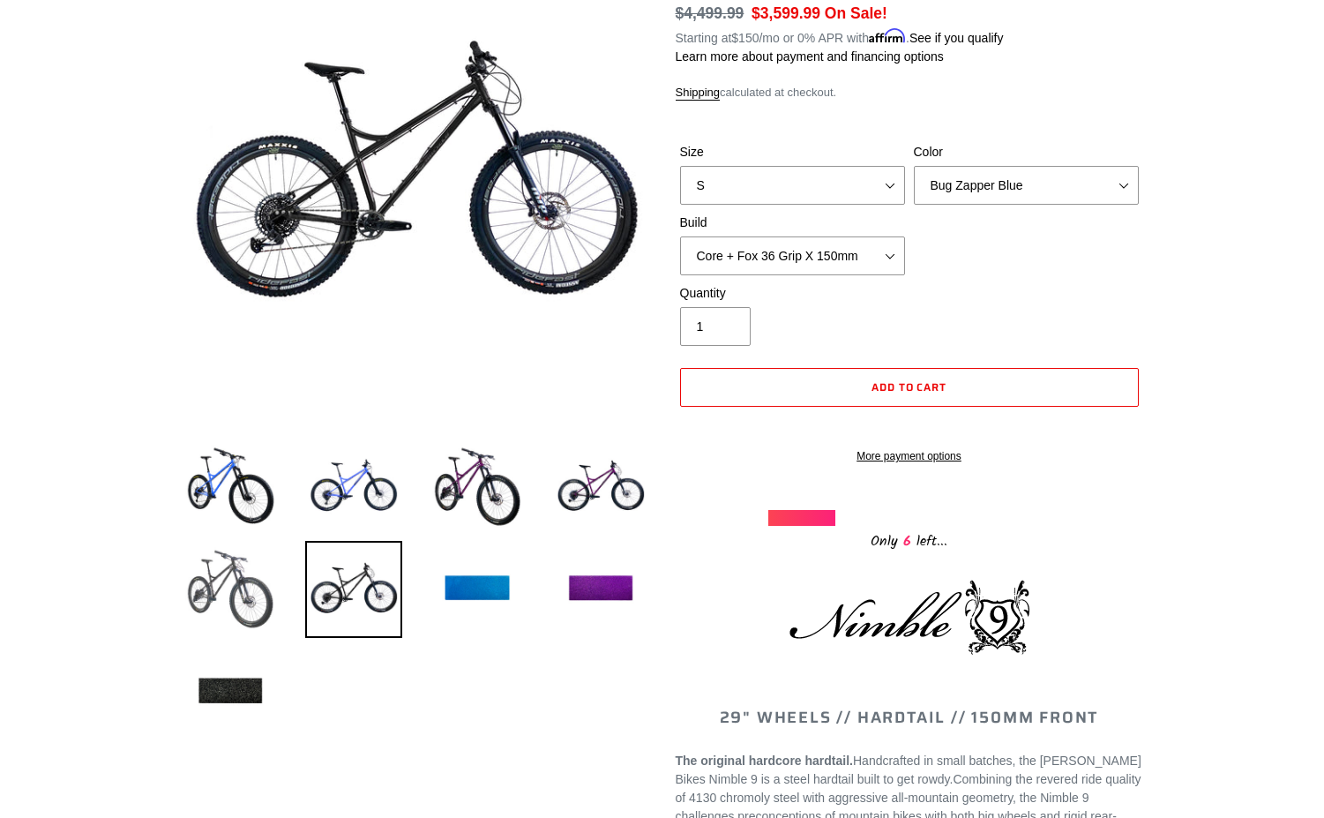
click at [273, 581] on img at bounding box center [230, 589] width 97 height 97
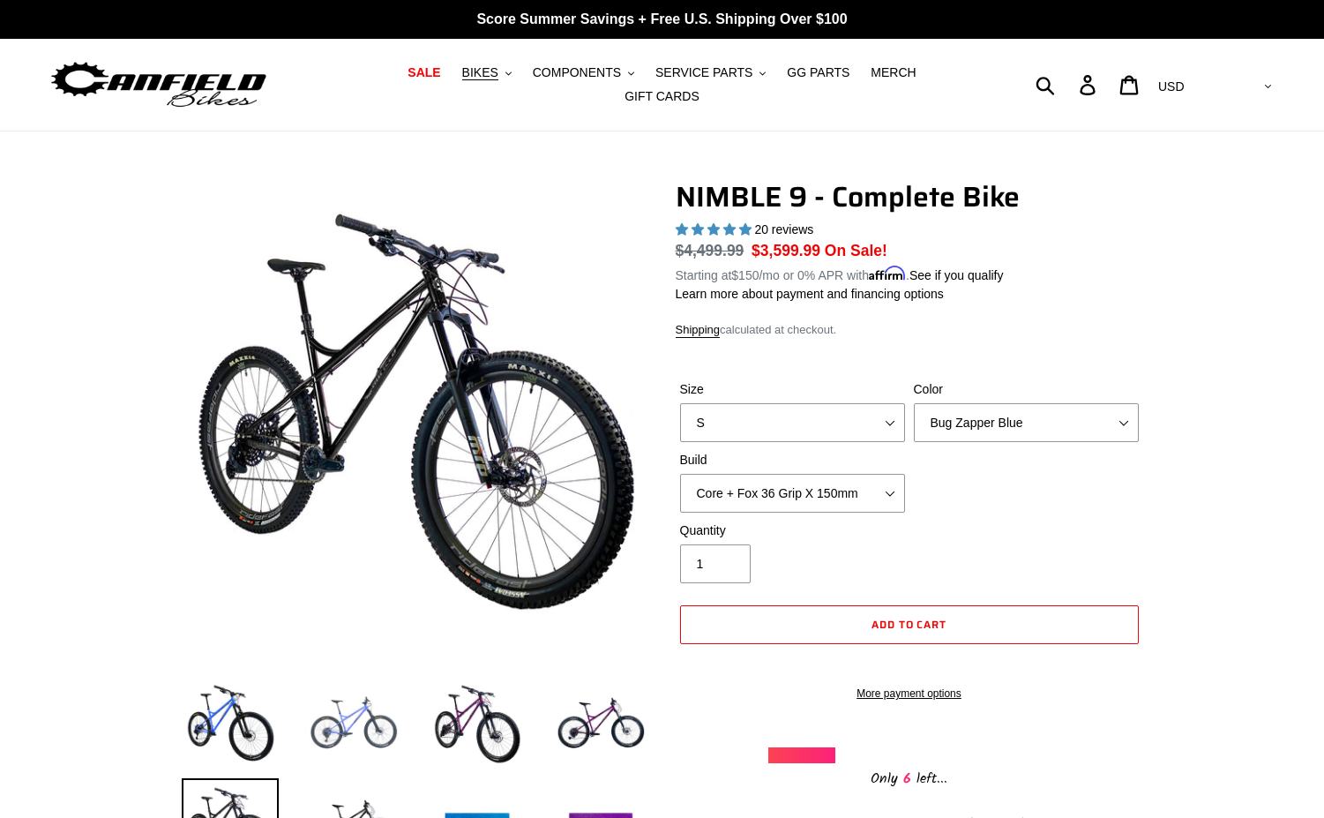
click at [331, 714] on img at bounding box center [353, 724] width 97 height 97
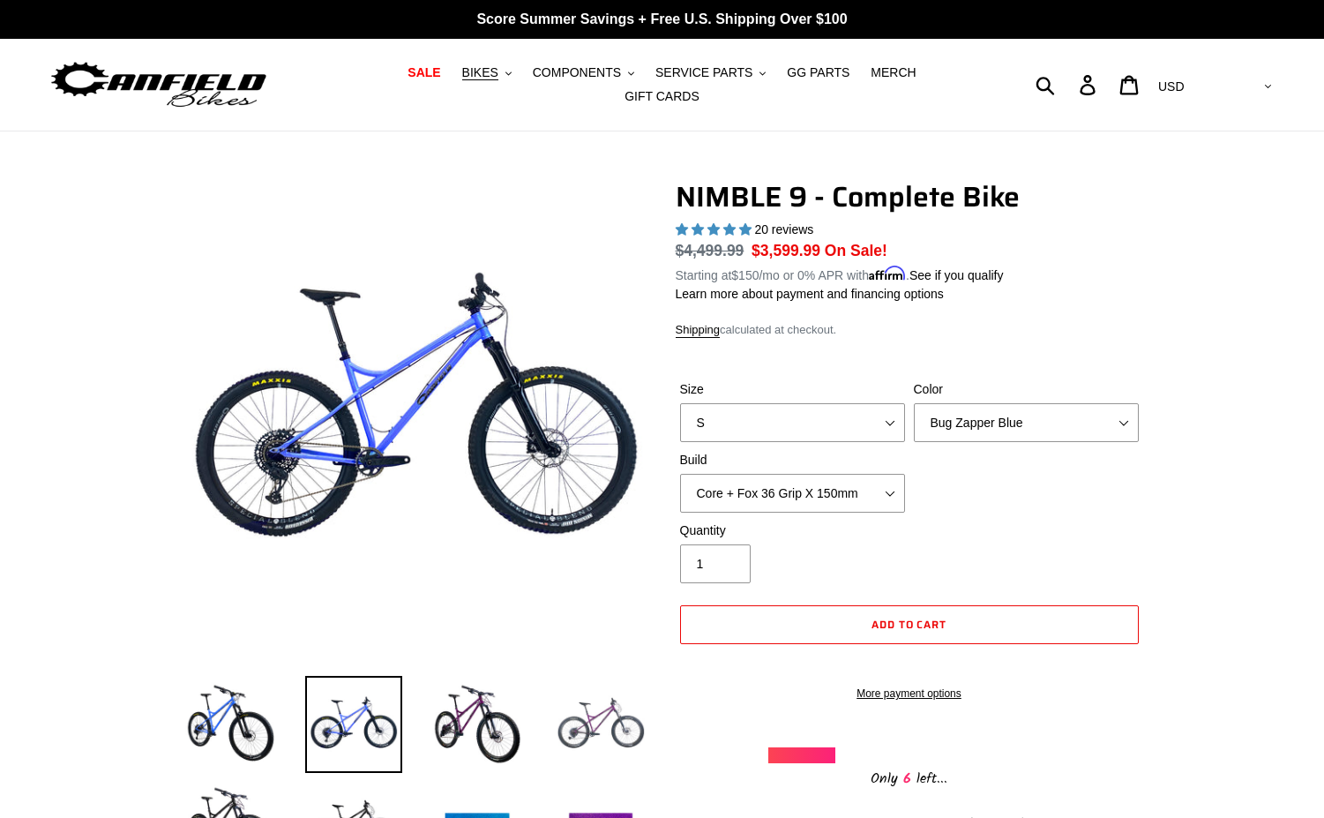
click at [611, 699] on img at bounding box center [600, 724] width 97 height 97
